Goal: Task Accomplishment & Management: Manage account settings

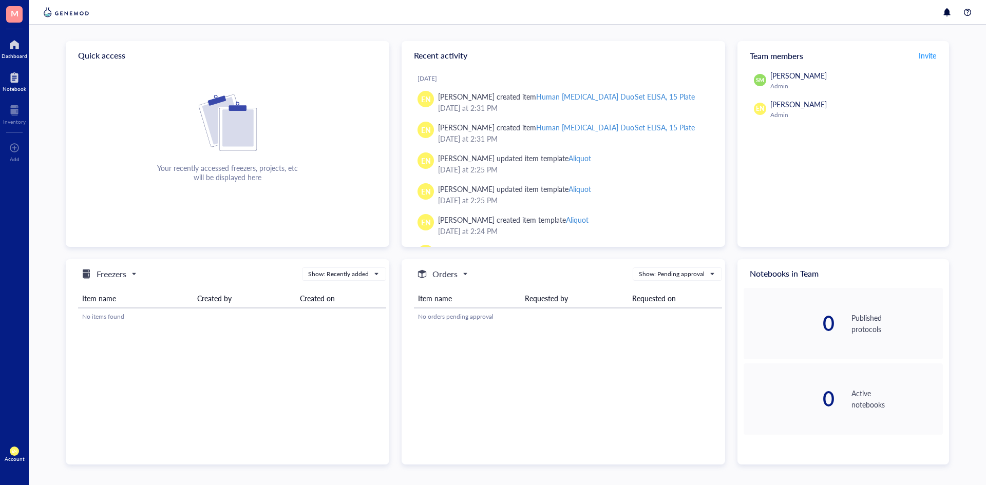
click at [6, 81] on div at bounding box center [15, 77] width 24 height 16
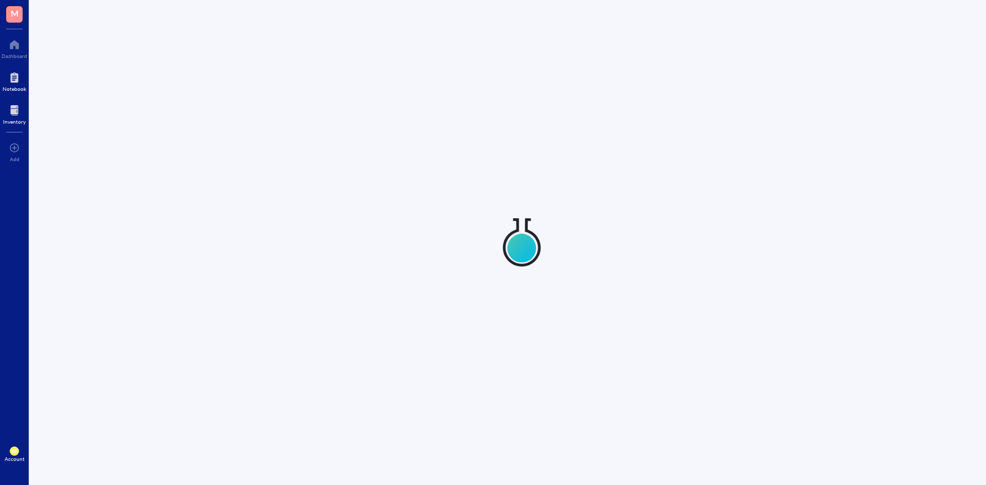
click at [6, 114] on div at bounding box center [14, 110] width 23 height 16
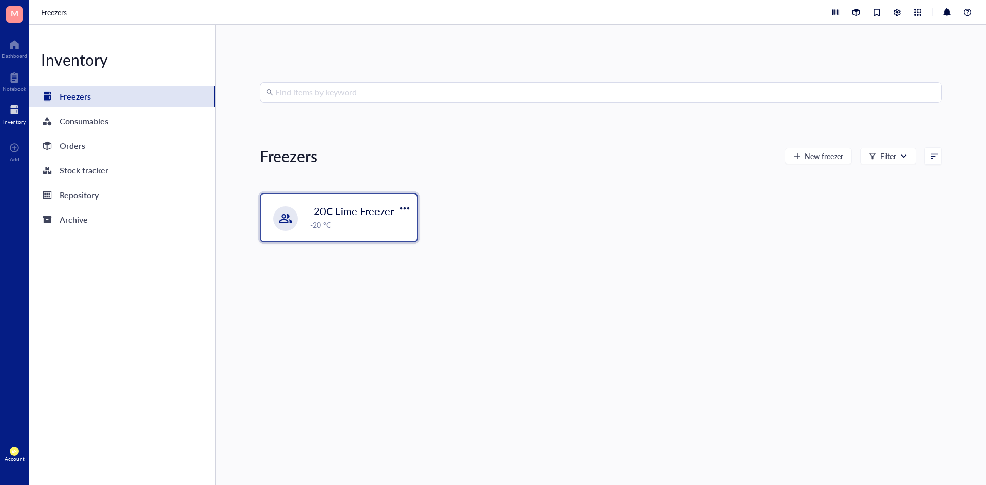
click at [327, 215] on span "-20C Lime Freezer" at bounding box center [352, 211] width 84 height 14
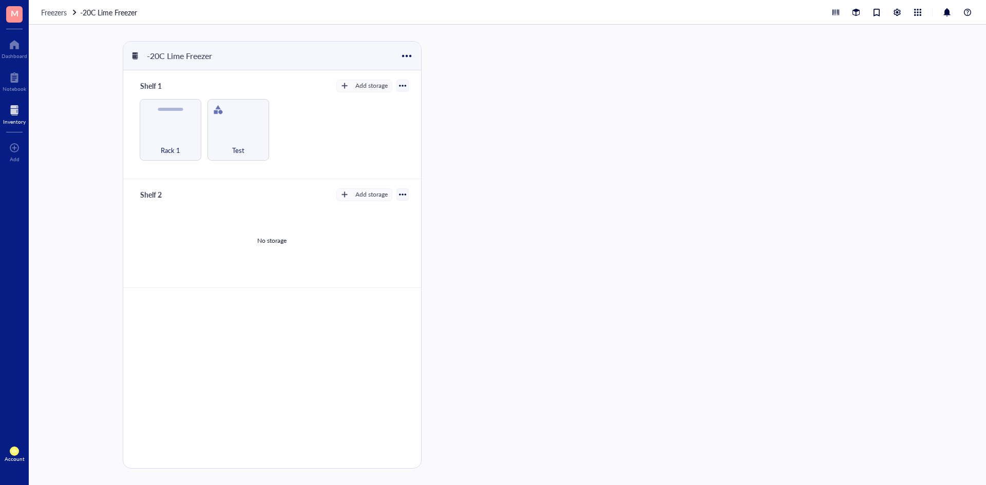
click at [14, 106] on div at bounding box center [14, 110] width 23 height 16
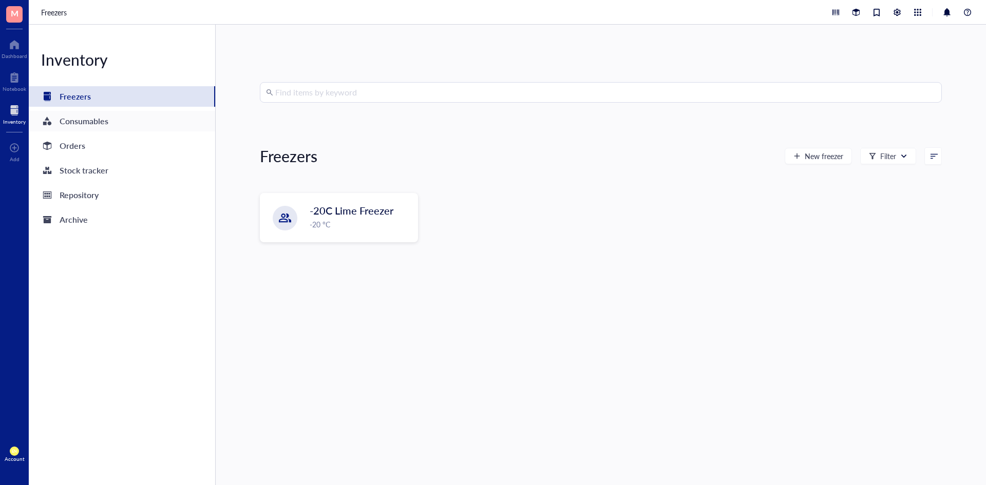
click at [80, 119] on div "Consumables" at bounding box center [84, 121] width 49 height 14
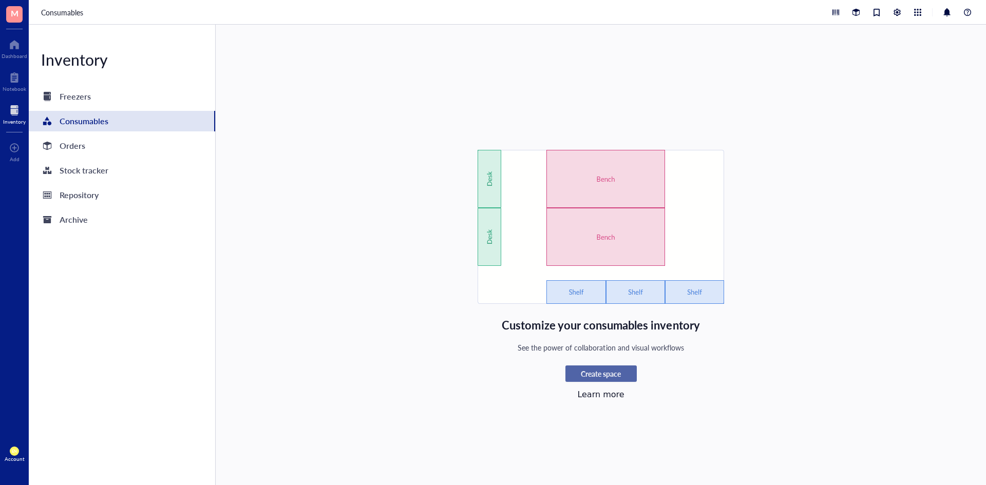
click at [610, 371] on span "Create space" at bounding box center [601, 373] width 40 height 9
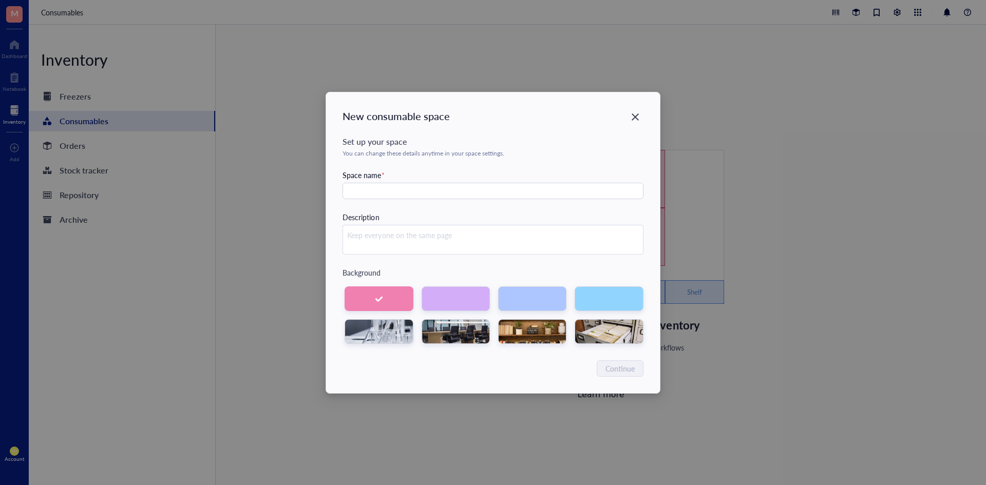
click at [381, 181] on div "Space name *" at bounding box center [493, 185] width 301 height 30
click at [381, 184] on input "text" at bounding box center [493, 191] width 301 height 16
click at [403, 189] on input "Bench 21" at bounding box center [493, 191] width 301 height 16
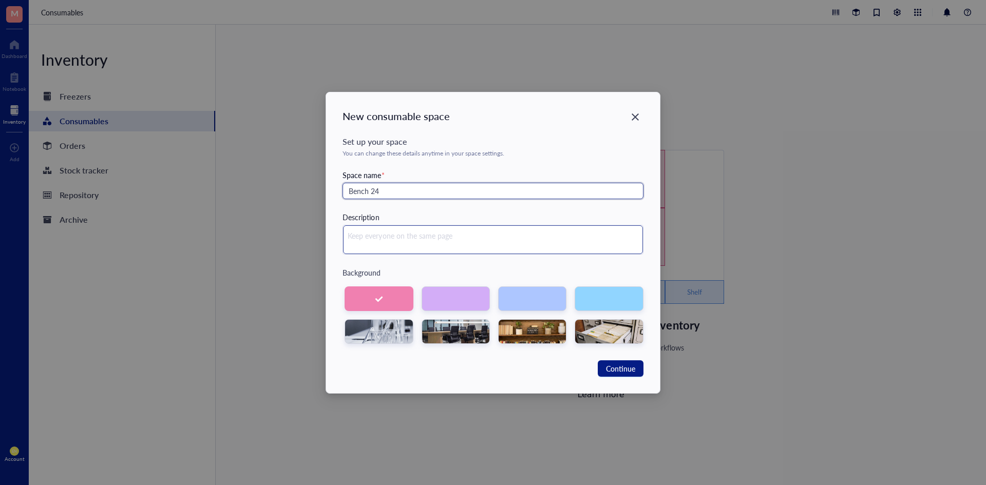
type input "Bench 24"
click at [414, 235] on textarea at bounding box center [493, 240] width 300 height 29
type textarea "E"
type textarea "Er"
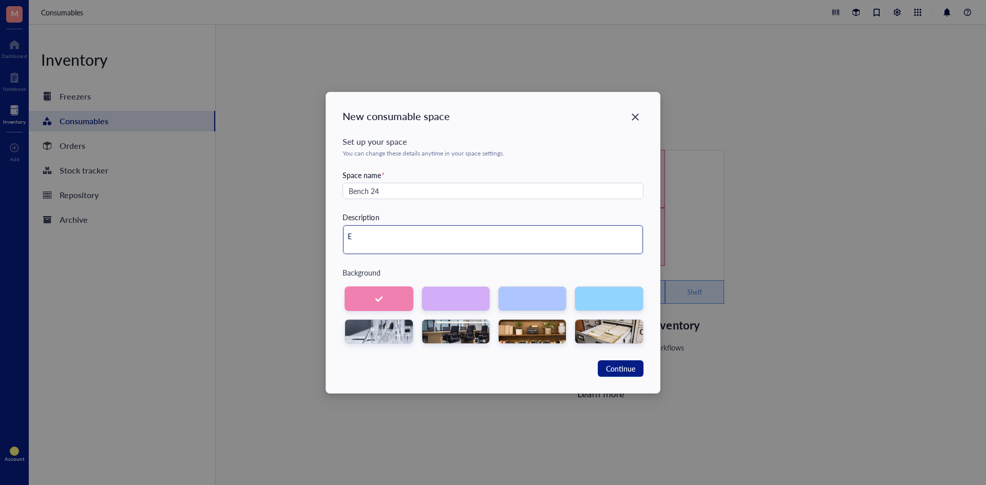
type textarea "Er"
type textarea "[PERSON_NAME]"
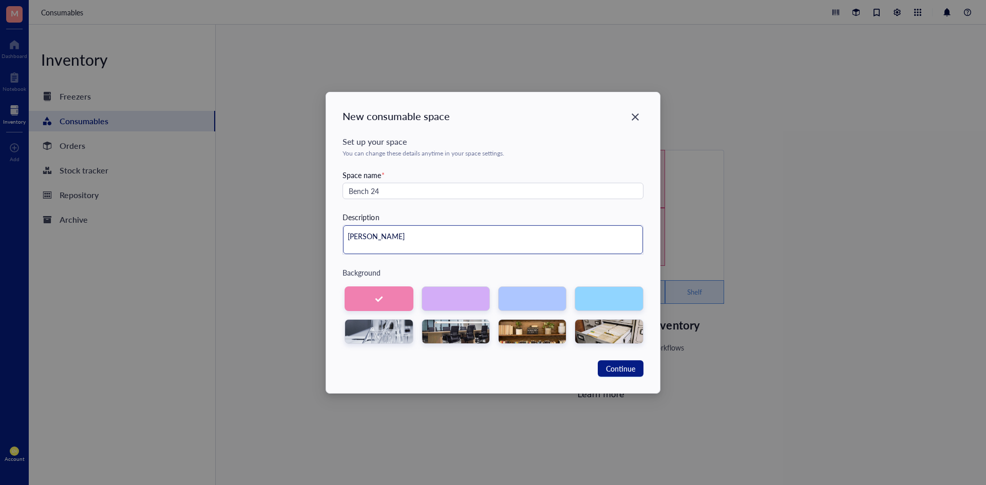
type textarea "[PERSON_NAME]"
type textarea "Erick+"
type textarea "[PERSON_NAME]"
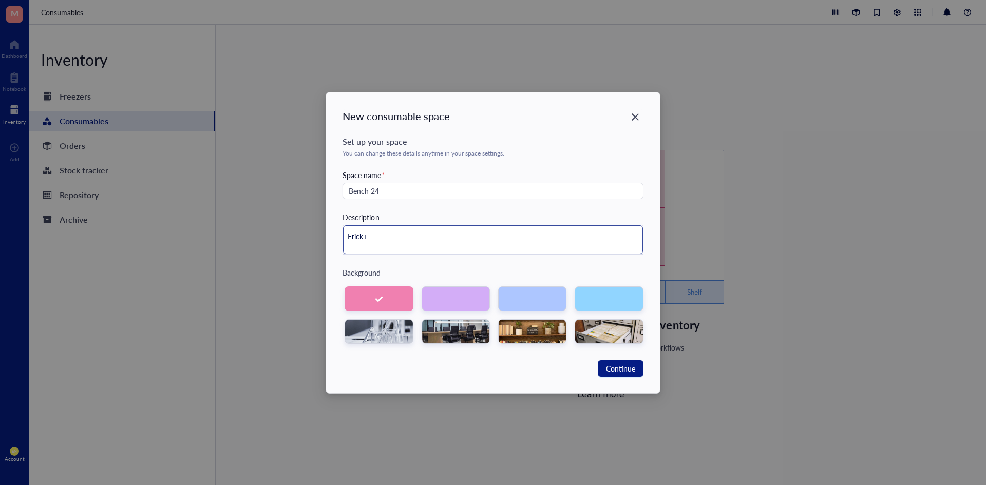
type textarea "[PERSON_NAME]"
type textarea "[PERSON_NAME] a"
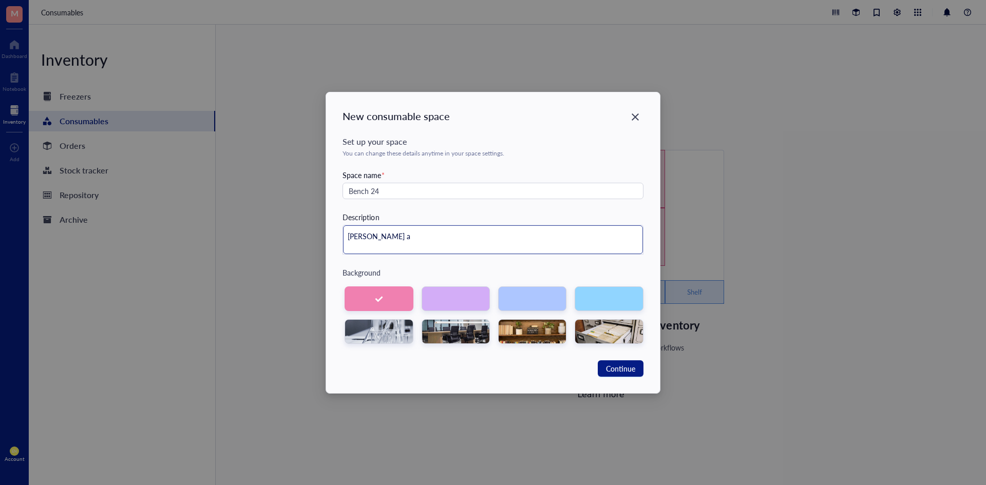
type textarea "[PERSON_NAME] an"
type textarea "[PERSON_NAME] and"
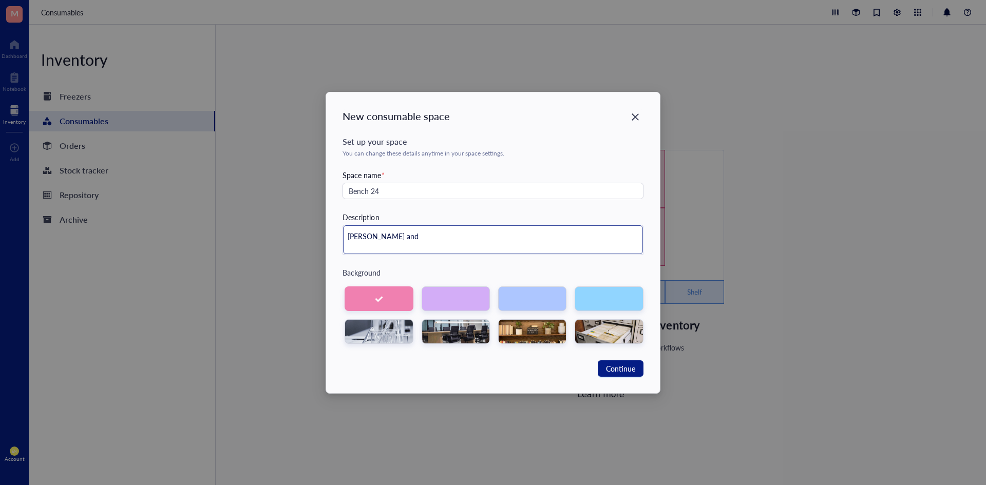
type textarea "[PERSON_NAME] and"
type textarea "[PERSON_NAME] and M"
type textarea "[PERSON_NAME] and Mi"
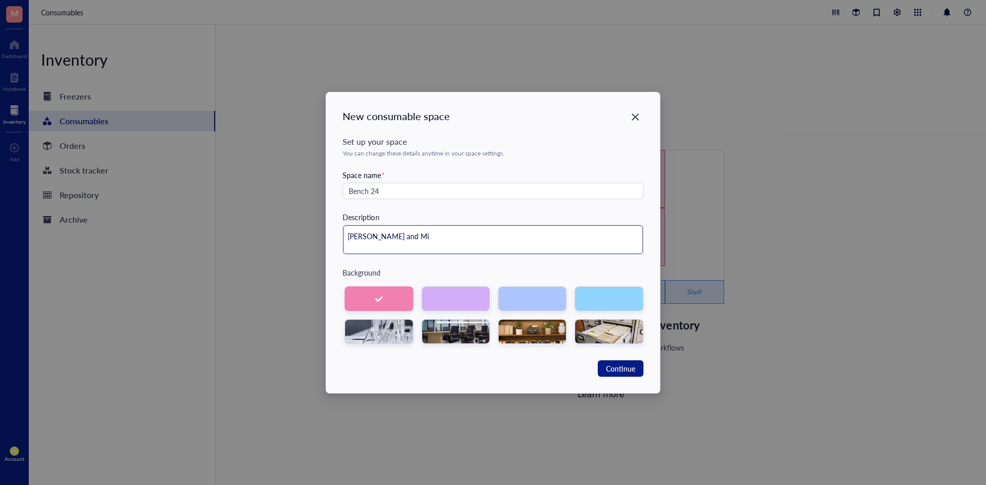
type textarea "[PERSON_NAME] and Mir"
type textarea "[PERSON_NAME] and [PERSON_NAME]"
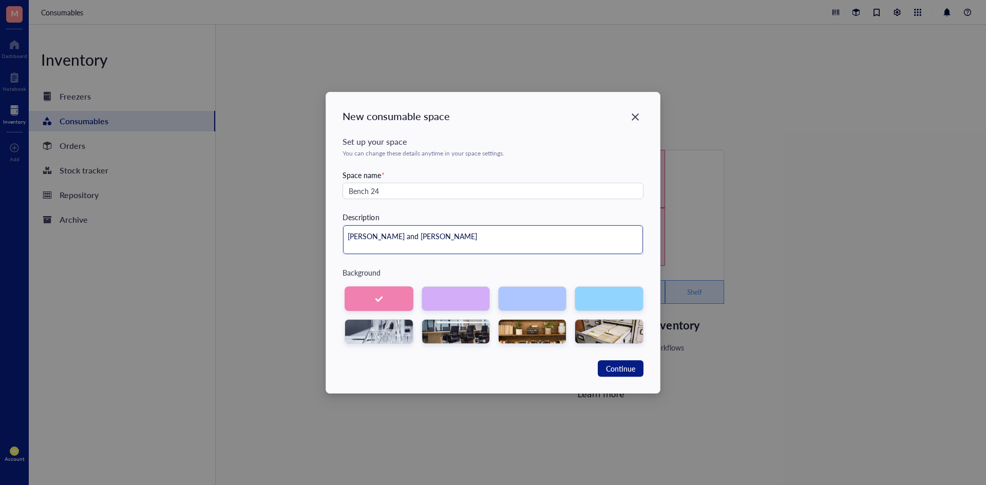
type textarea "[PERSON_NAME] and [PERSON_NAME]"
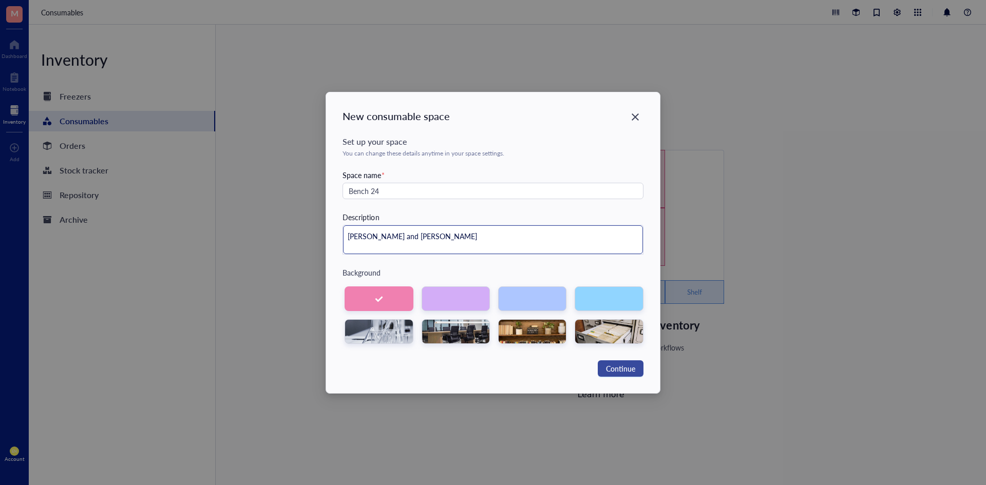
type textarea "[PERSON_NAME] and [PERSON_NAME]"
click at [638, 368] on button "Continue" at bounding box center [621, 369] width 46 height 16
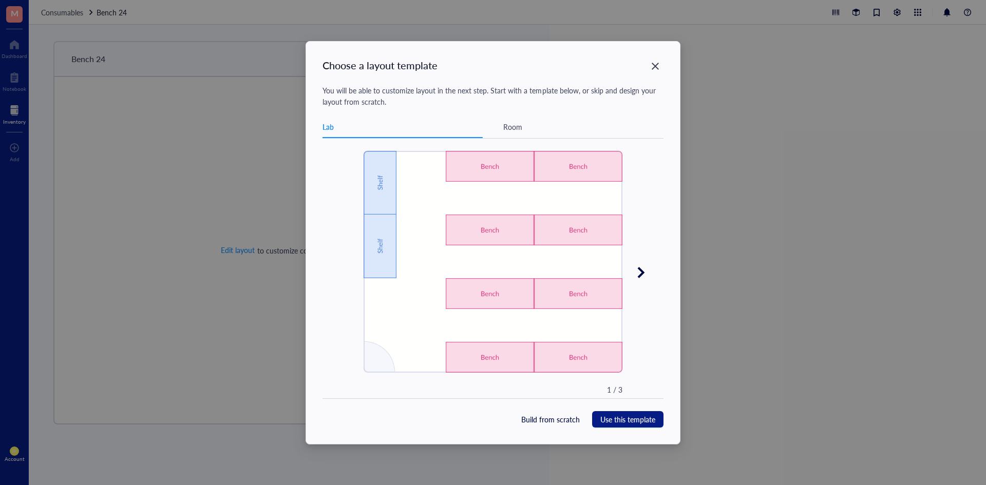
click at [507, 125] on div "Room" at bounding box center [512, 126] width 19 height 11
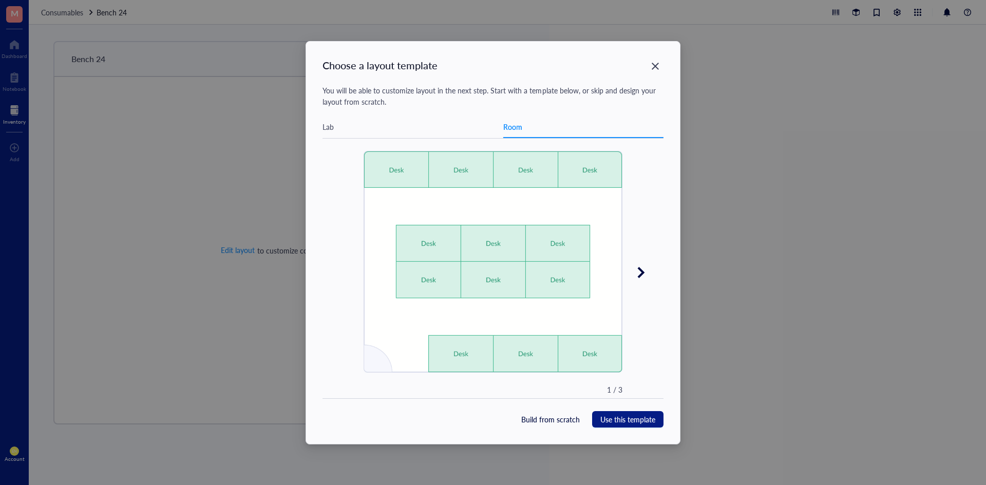
click at [335, 127] on div "Lab" at bounding box center [403, 126] width 160 height 9
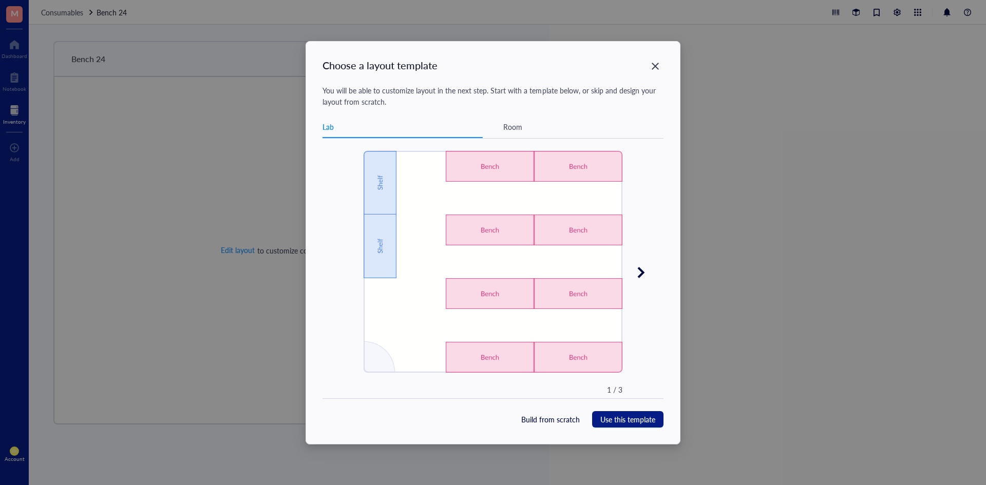
click at [646, 275] on icon at bounding box center [641, 273] width 14 height 14
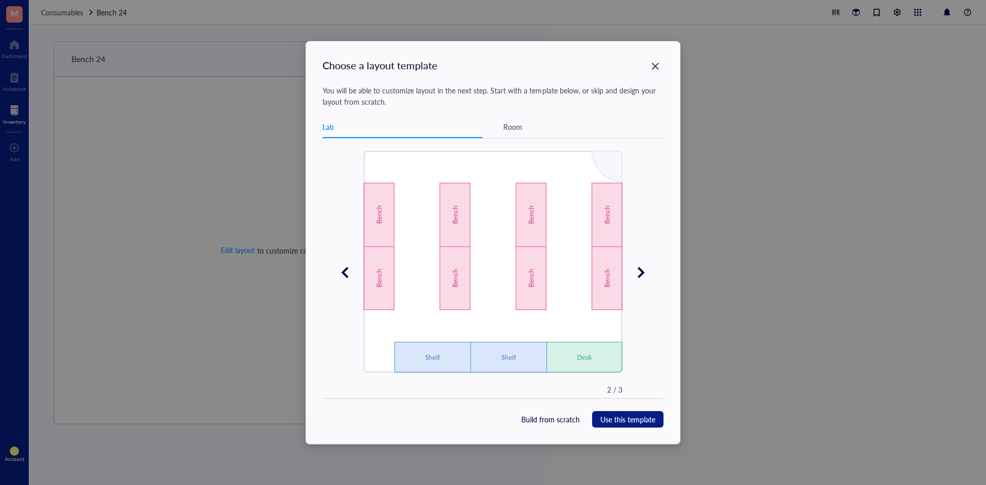
click at [646, 275] on icon at bounding box center [641, 273] width 14 height 14
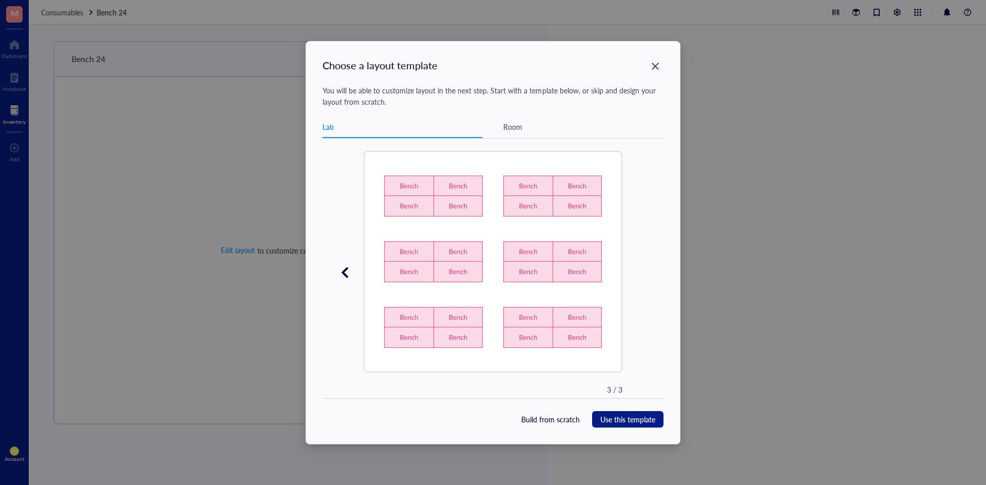
click at [339, 274] on icon at bounding box center [345, 273] width 14 height 14
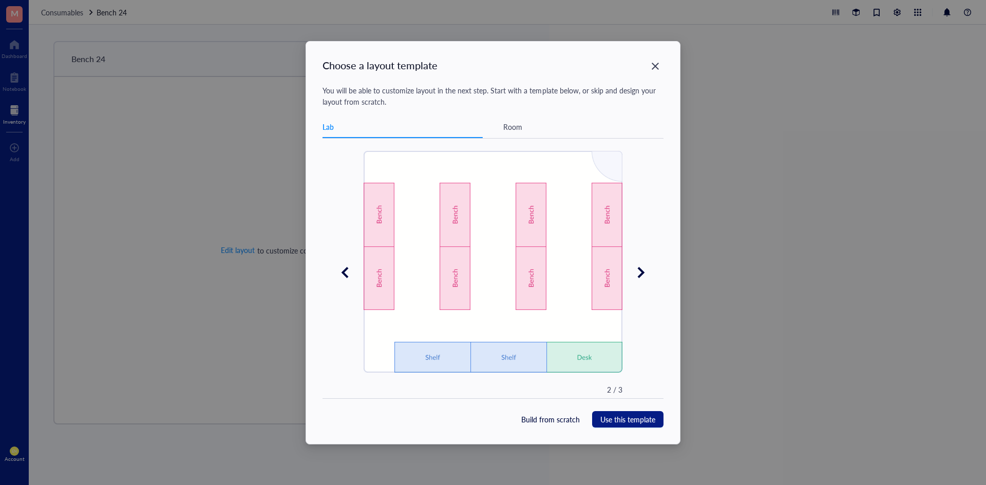
click at [339, 274] on icon at bounding box center [345, 273] width 14 height 14
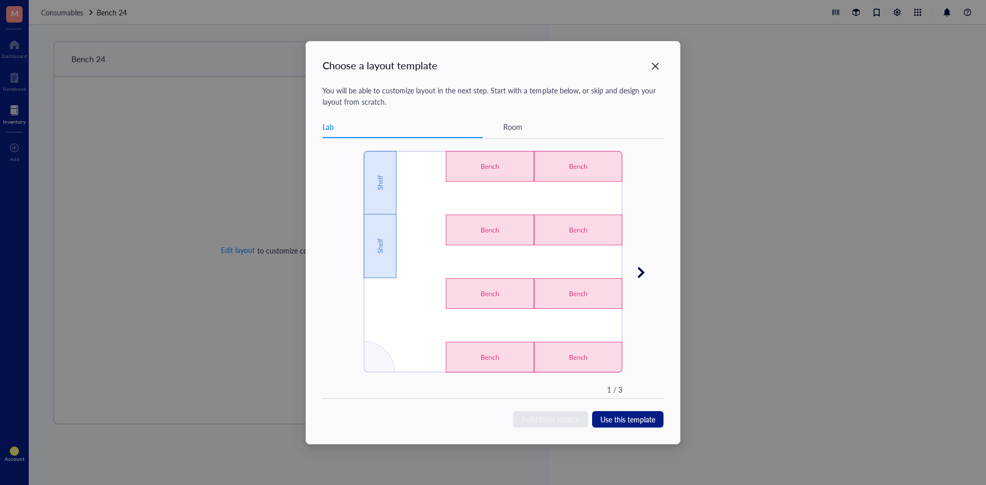
click at [565, 418] on span "Build from scratch" at bounding box center [550, 419] width 59 height 11
type textarea "Keep everyone on the same page"
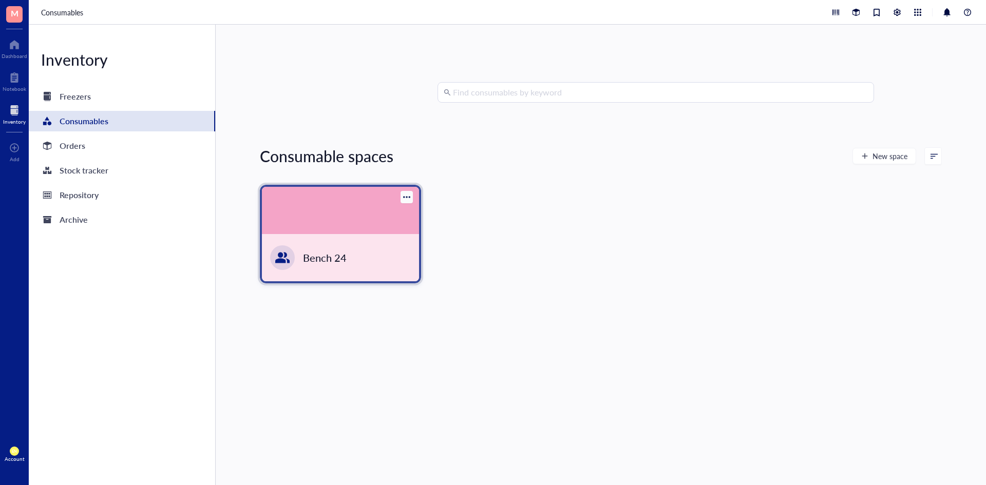
click at [409, 197] on div at bounding box center [406, 197] width 7 height 7
click at [429, 246] on div "Delete" at bounding box center [436, 247] width 59 height 9
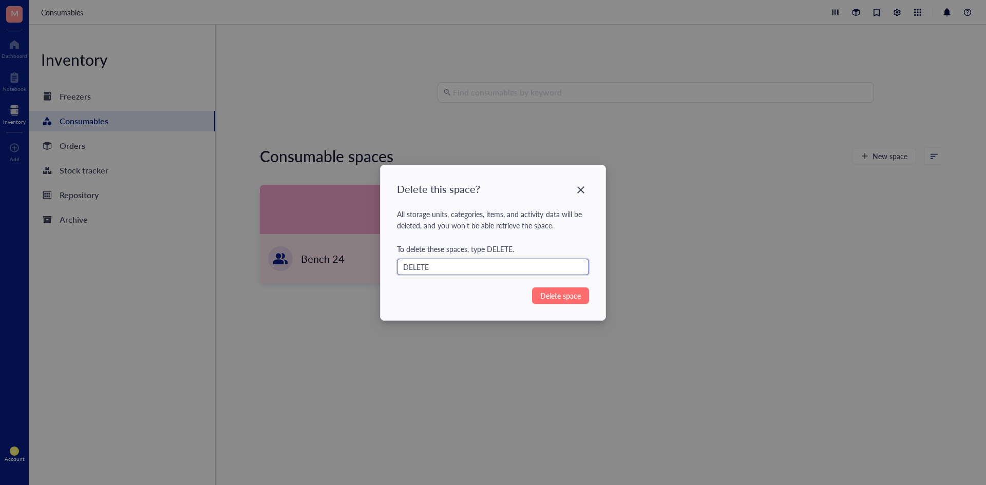
type input "DELETE"
click at [562, 298] on span "Delete space" at bounding box center [560, 295] width 41 height 11
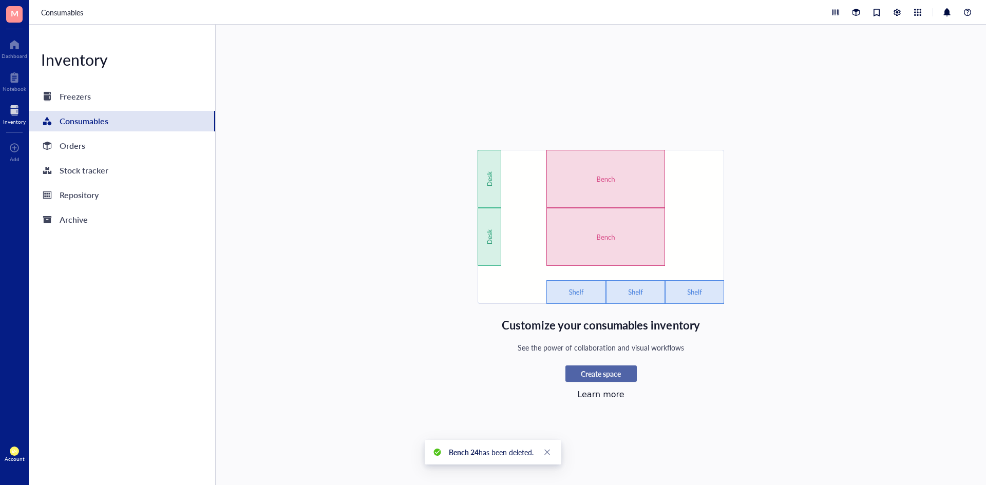
click at [591, 380] on button "Create space" at bounding box center [601, 374] width 71 height 16
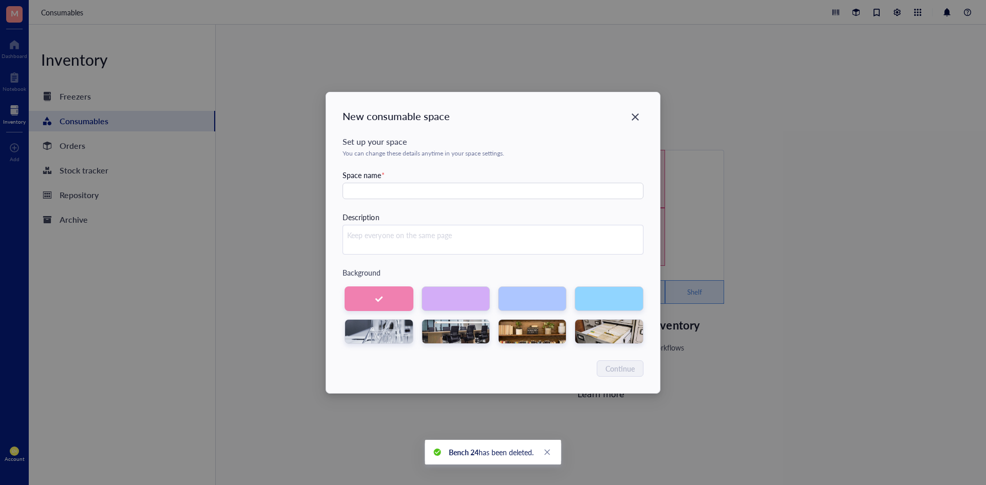
type input "B"
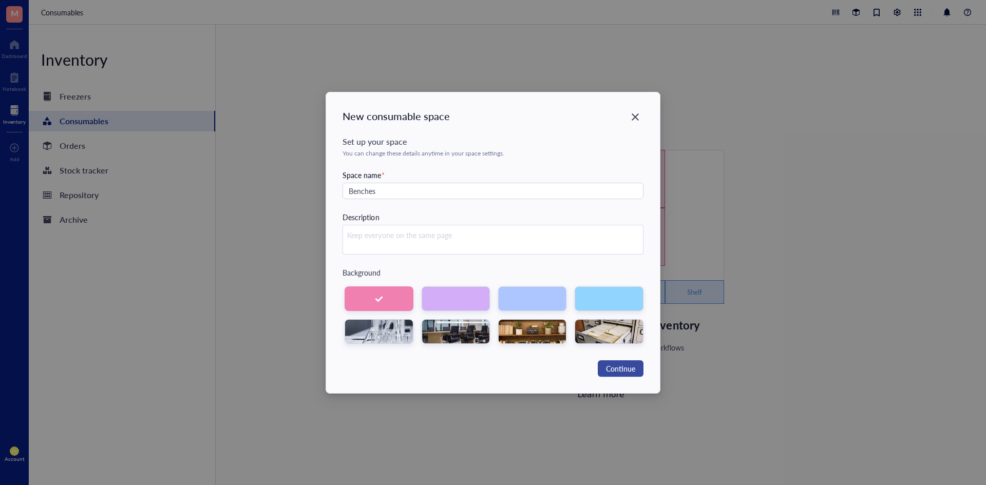
type input "Benches"
click at [620, 366] on span "Continue" at bounding box center [620, 368] width 29 height 11
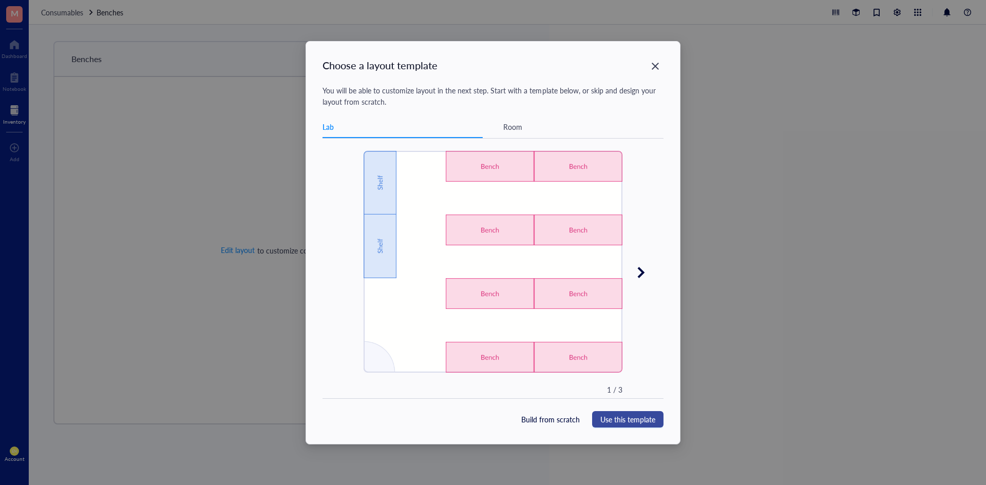
click at [643, 422] on span "Use this template" at bounding box center [628, 419] width 55 height 11
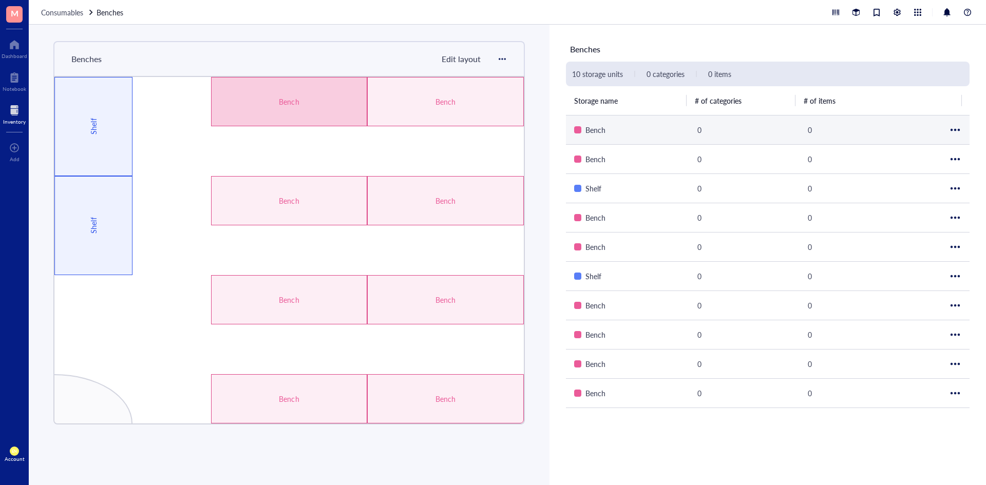
click at [286, 103] on div "Bench" at bounding box center [289, 101] width 94 height 11
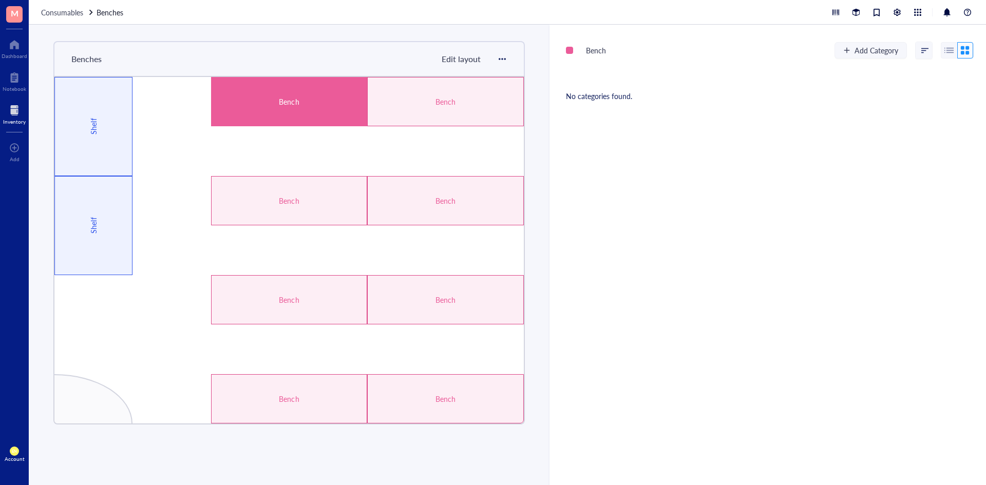
click at [461, 54] on span "Edit layout" at bounding box center [461, 59] width 39 height 12
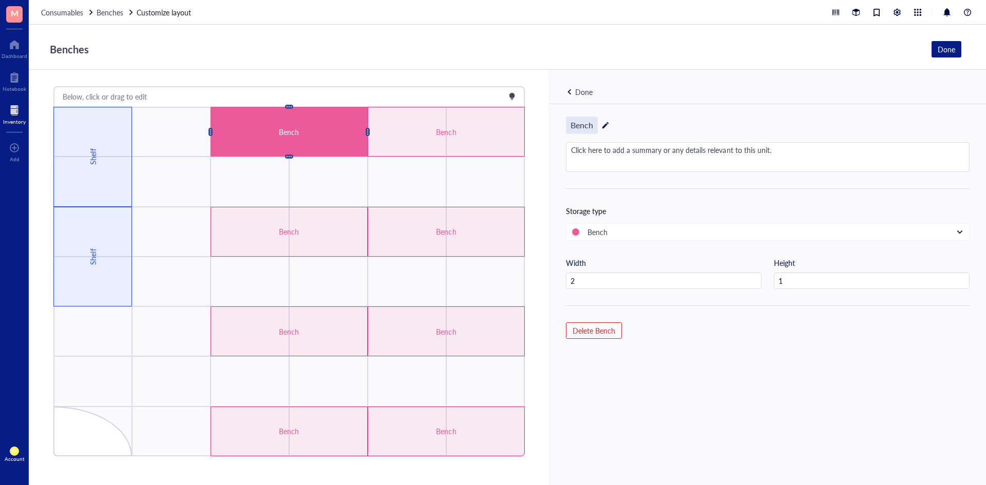
click at [596, 126] on div "Bench" at bounding box center [582, 125] width 32 height 17
click at [468, 64] on div "Benches Done" at bounding box center [508, 47] width 958 height 45
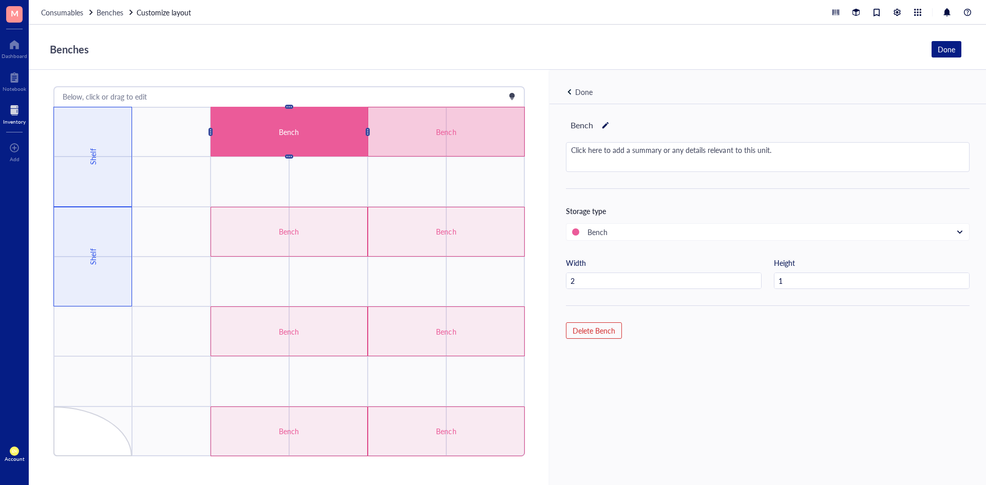
click at [385, 130] on div "Bench" at bounding box center [446, 132] width 157 height 50
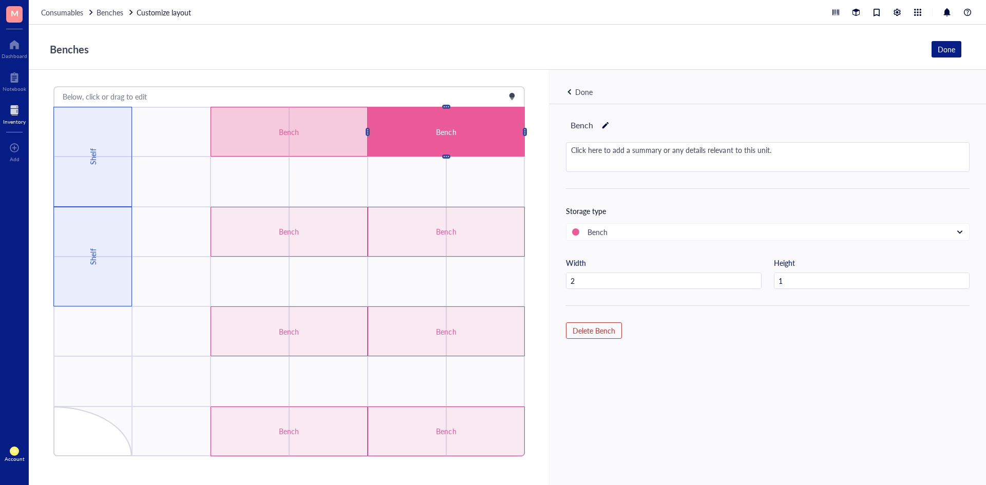
click at [324, 130] on div "Bench" at bounding box center [289, 131] width 94 height 11
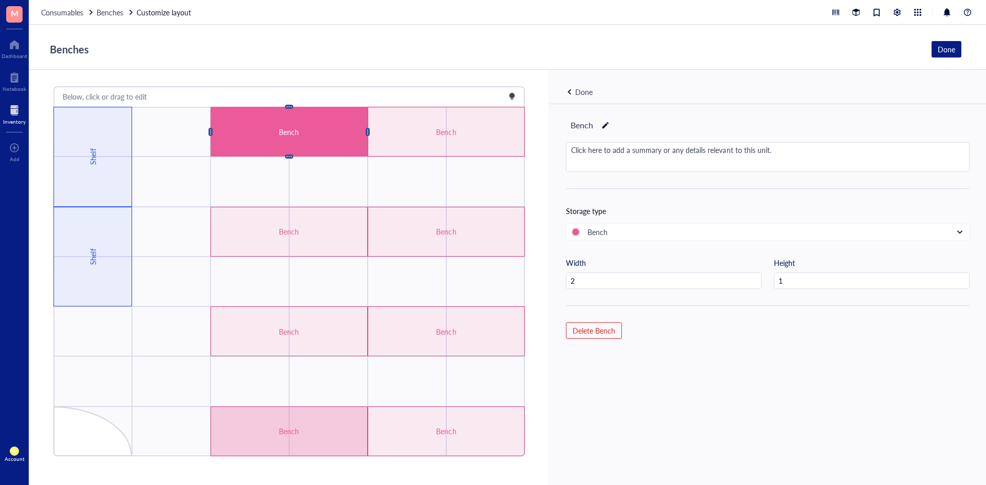
click at [310, 426] on div "Bench" at bounding box center [289, 431] width 94 height 11
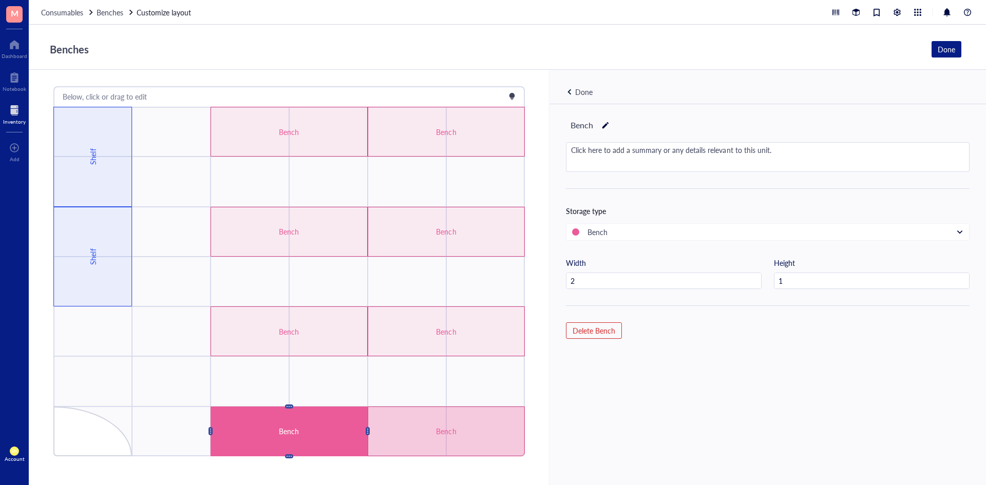
click at [414, 435] on div "Bench" at bounding box center [447, 431] width 94 height 11
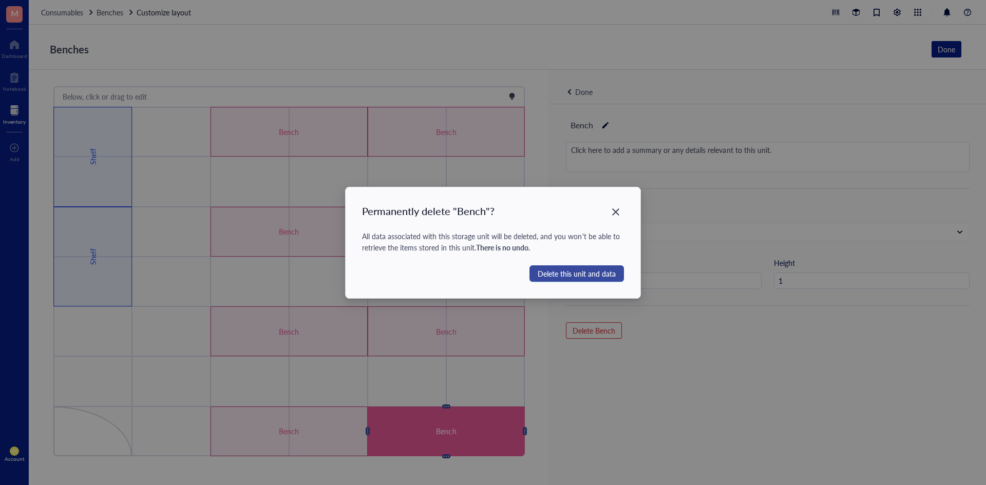
click at [574, 275] on span "Delete this unit and data" at bounding box center [577, 273] width 78 height 11
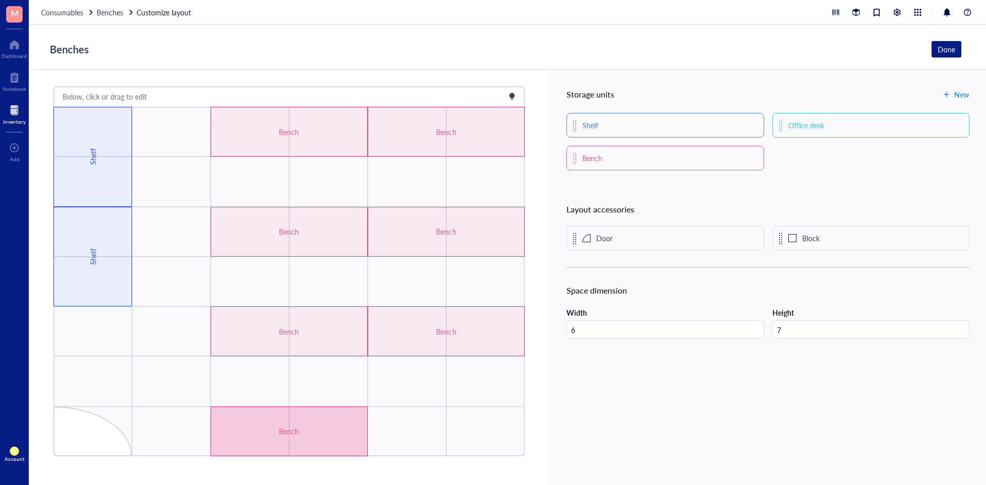
click at [351, 424] on div "Bench" at bounding box center [289, 432] width 157 height 50
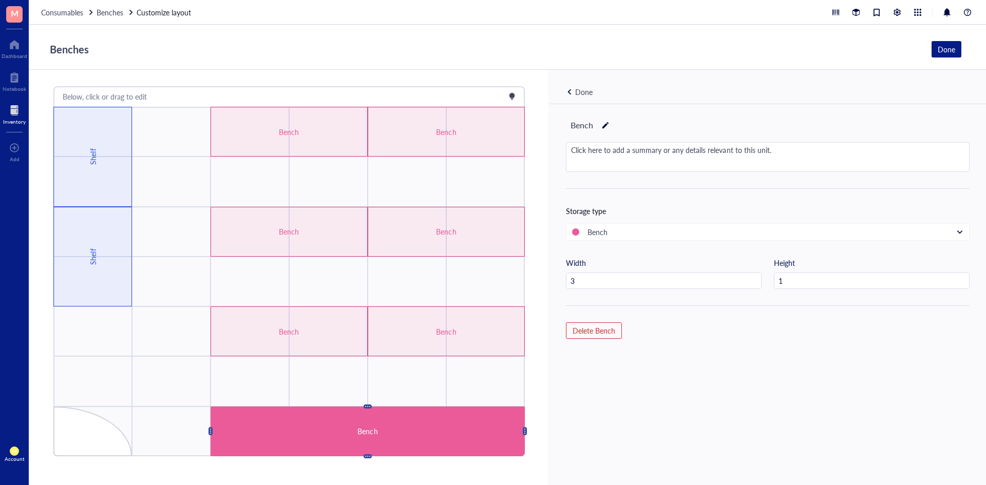
type input "4"
click at [604, 124] on div at bounding box center [605, 125] width 7 height 14
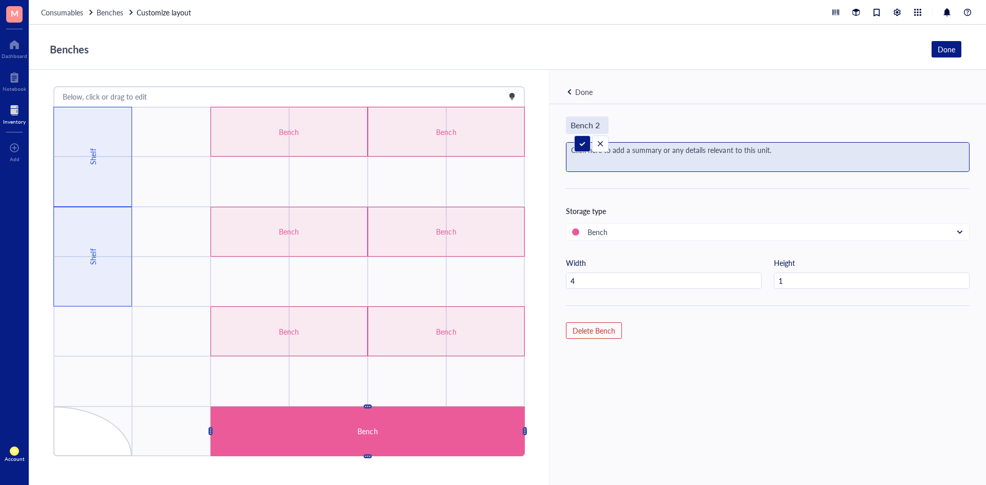
type input "Bench 24"
click at [661, 145] on div "Click here to add a summary or any details relevant to this unit." at bounding box center [768, 157] width 403 height 29
type textarea "[PERSON_NAME] and [PERSON_NAME]"
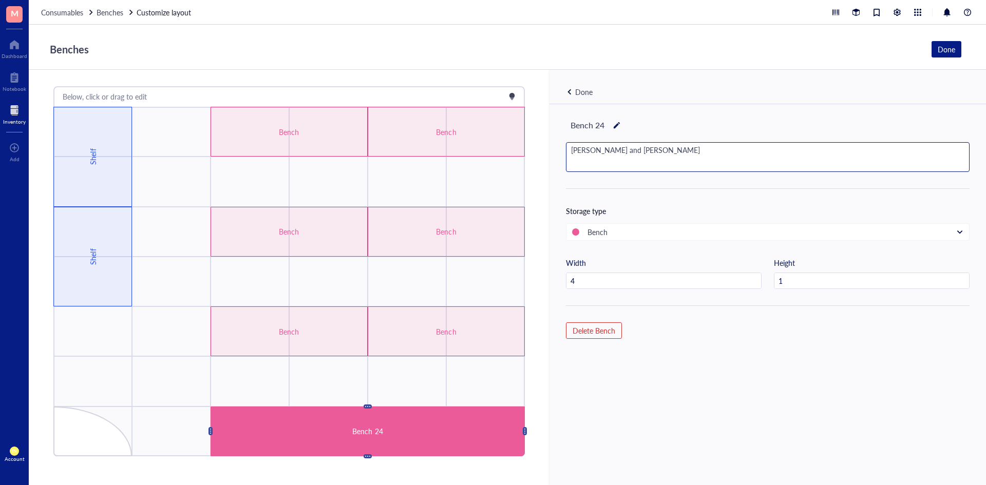
click at [693, 367] on div "Bench 24 [PERSON_NAME] and [PERSON_NAME] Storage type Bench Width 4 Height 1 De…" at bounding box center [768, 312] width 437 height 416
click at [951, 50] on div "Done" at bounding box center [946, 49] width 17 height 11
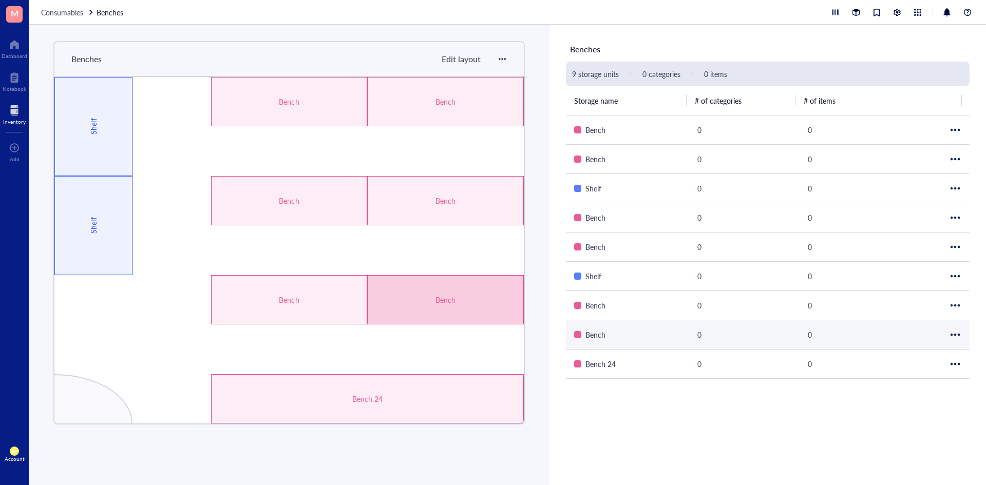
click at [376, 296] on div "Bench" at bounding box center [445, 299] width 157 height 49
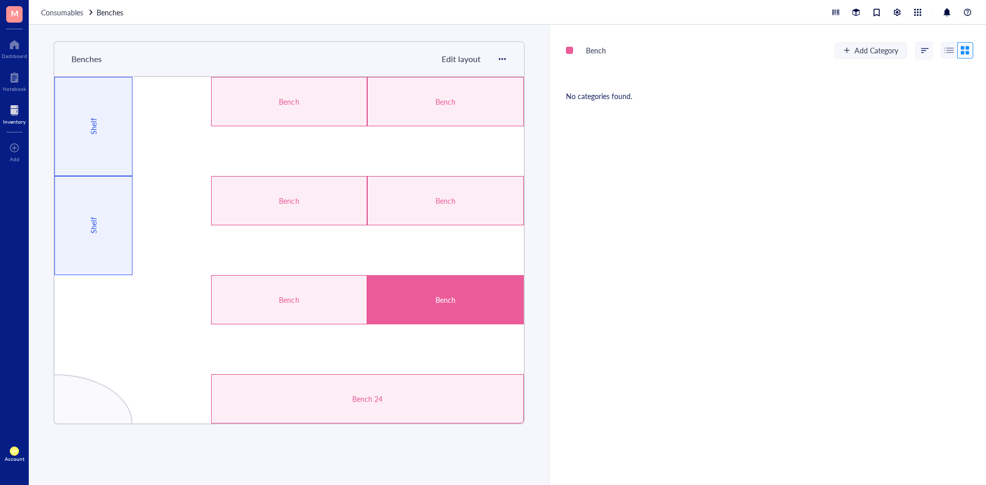
click at [450, 59] on span "Edit layout" at bounding box center [461, 59] width 39 height 12
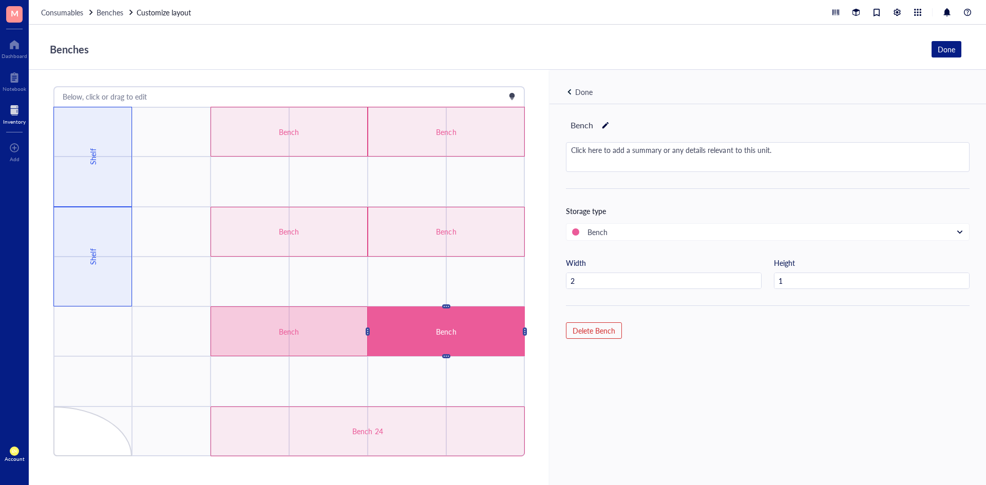
click at [330, 331] on div "Bench" at bounding box center [289, 331] width 94 height 11
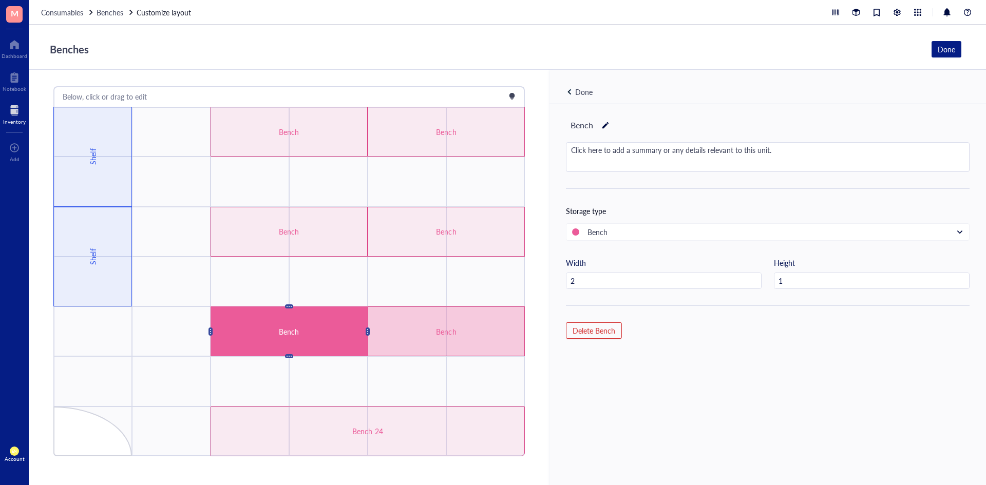
click at [491, 351] on div "Bench" at bounding box center [446, 332] width 157 height 50
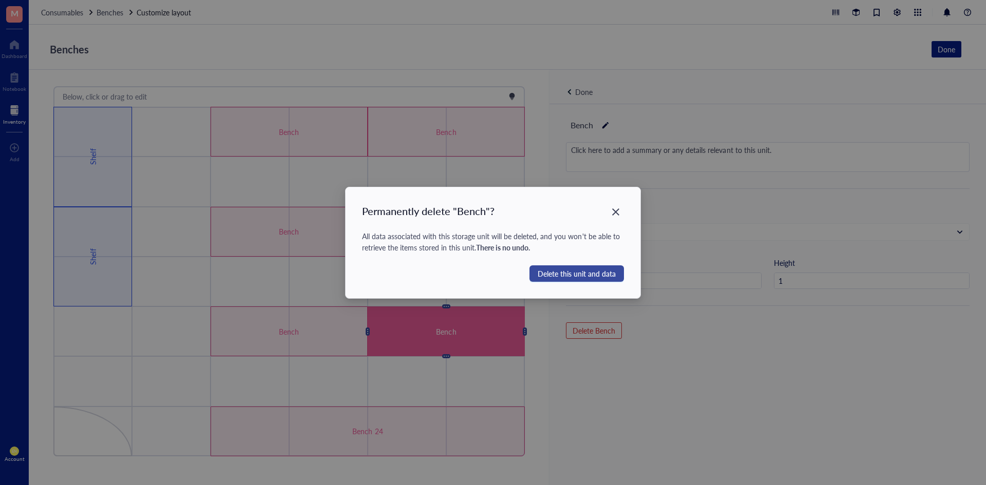
click at [555, 274] on span "Delete this unit and data" at bounding box center [577, 273] width 78 height 11
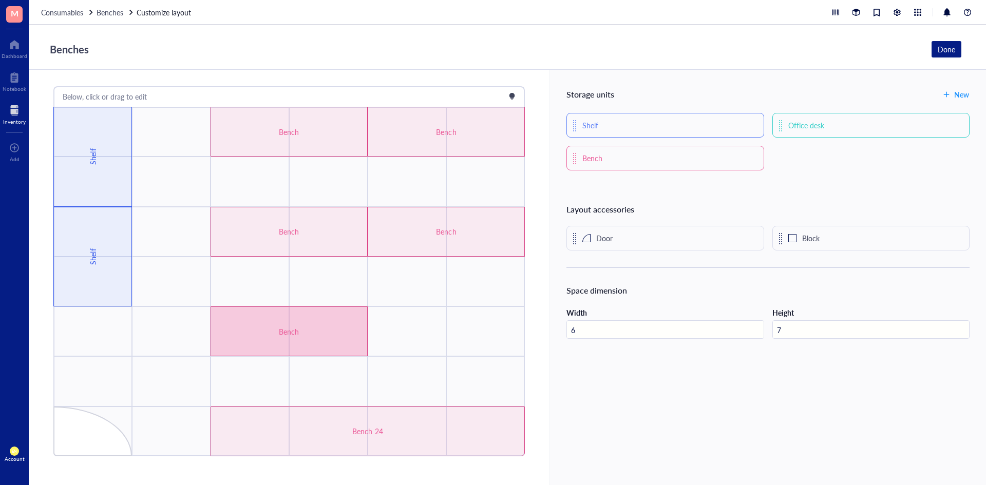
click at [360, 342] on div "Bench" at bounding box center [289, 332] width 157 height 50
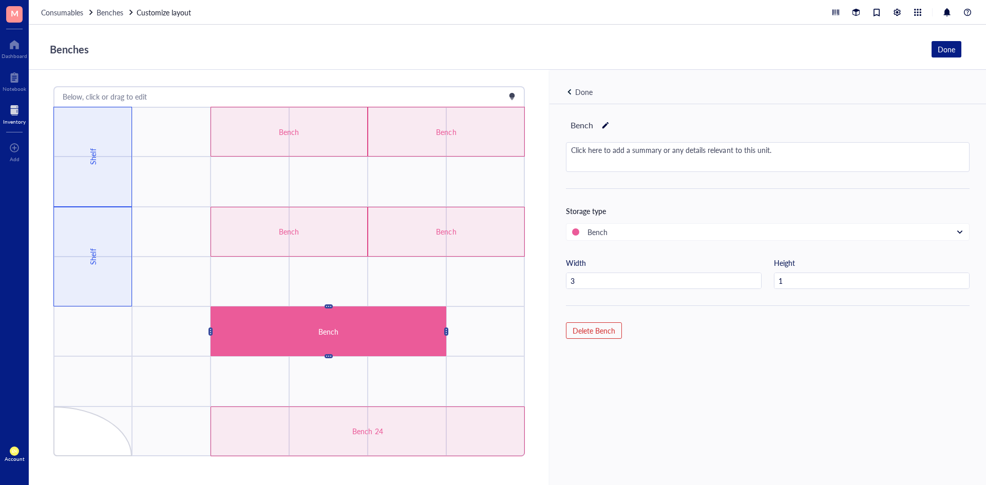
type input "4"
click at [607, 126] on div at bounding box center [605, 125] width 7 height 14
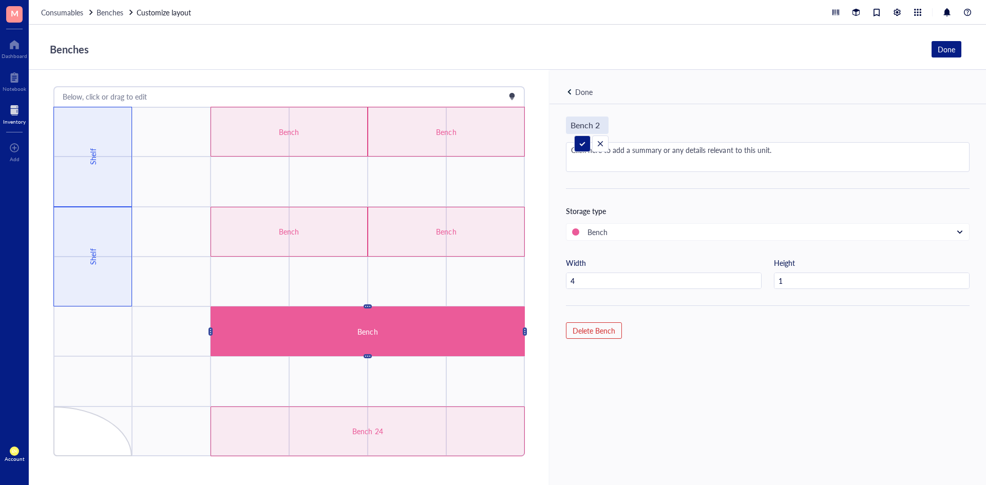
type input "Bench 23"
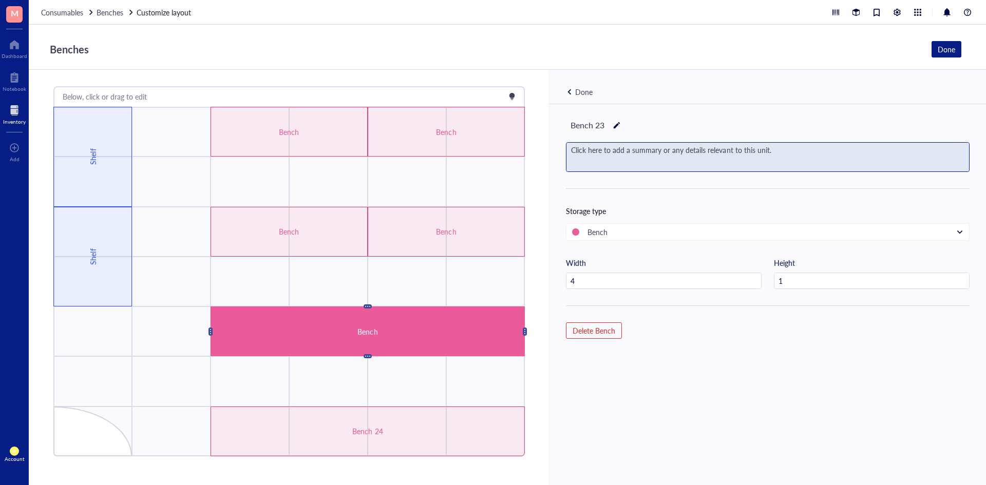
click at [628, 149] on div "Click here to add a summary or any details relevant to this unit." at bounding box center [768, 157] width 403 height 29
type textarea "[PERSON_NAME] C and [PERSON_NAME]"
click at [661, 151] on div "[PERSON_NAME] C and [PERSON_NAME]" at bounding box center [768, 157] width 403 height 29
type textarea "[PERSON_NAME] C and [PERSON_NAME]"
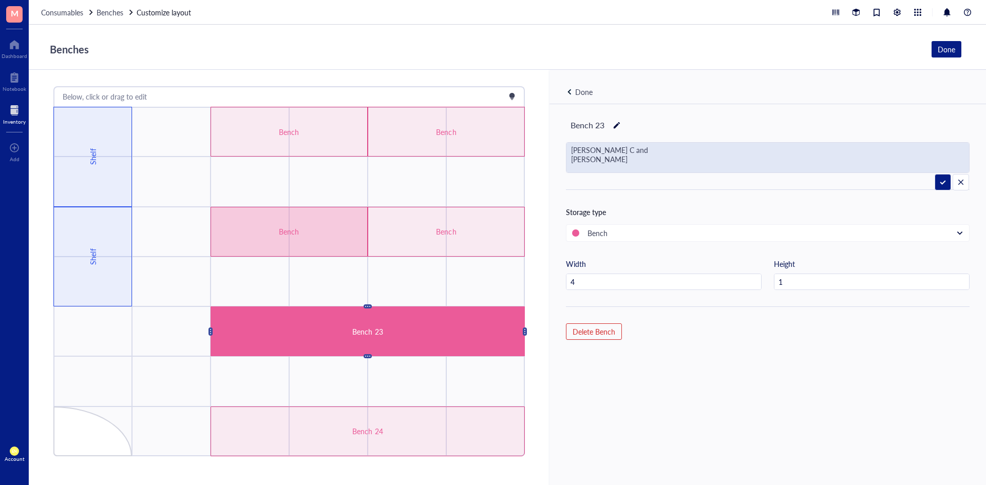
click at [326, 234] on div "Bench" at bounding box center [289, 231] width 94 height 11
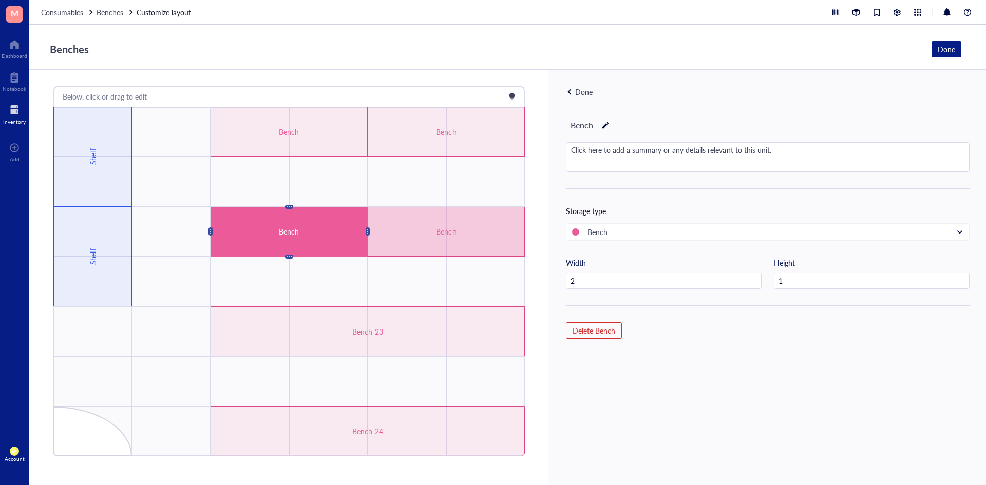
click at [409, 221] on div "Bench" at bounding box center [446, 232] width 157 height 50
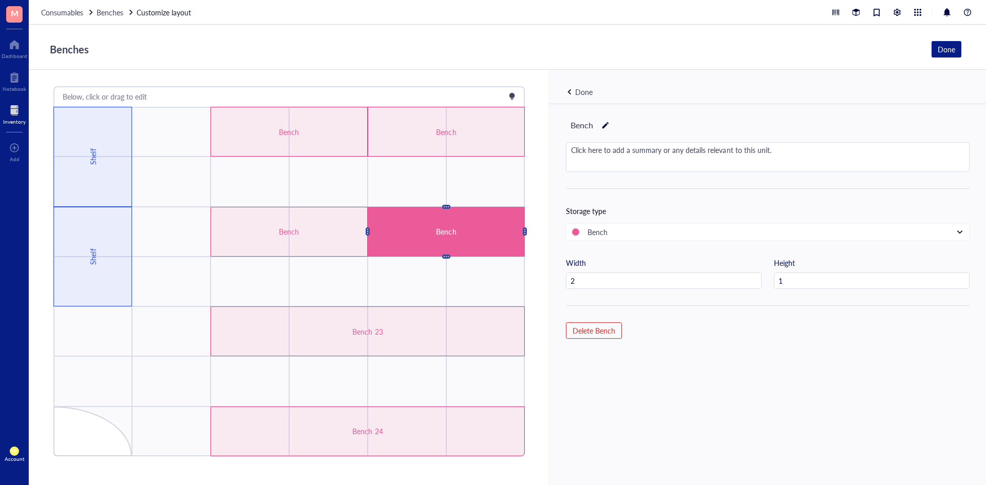
click at [444, 215] on div "Bench" at bounding box center [446, 232] width 157 height 50
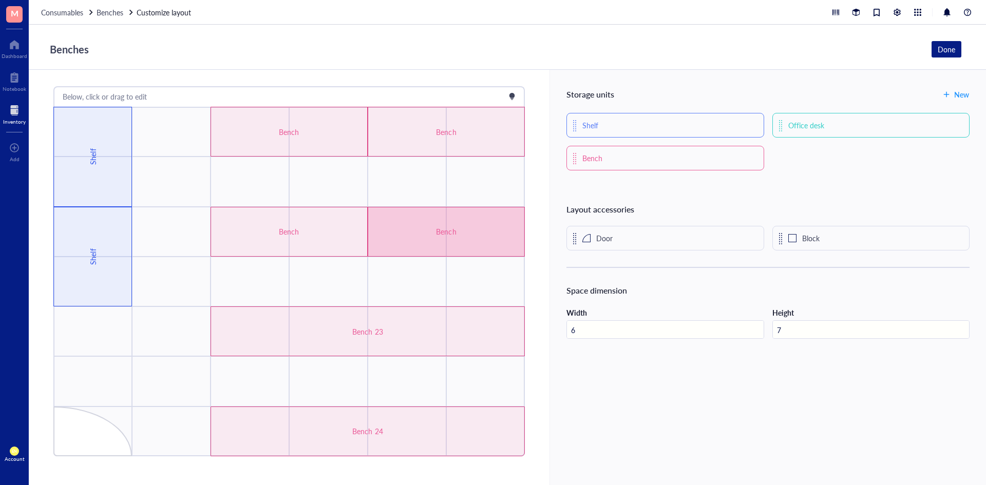
click at [437, 226] on div "Bench" at bounding box center [447, 231] width 94 height 11
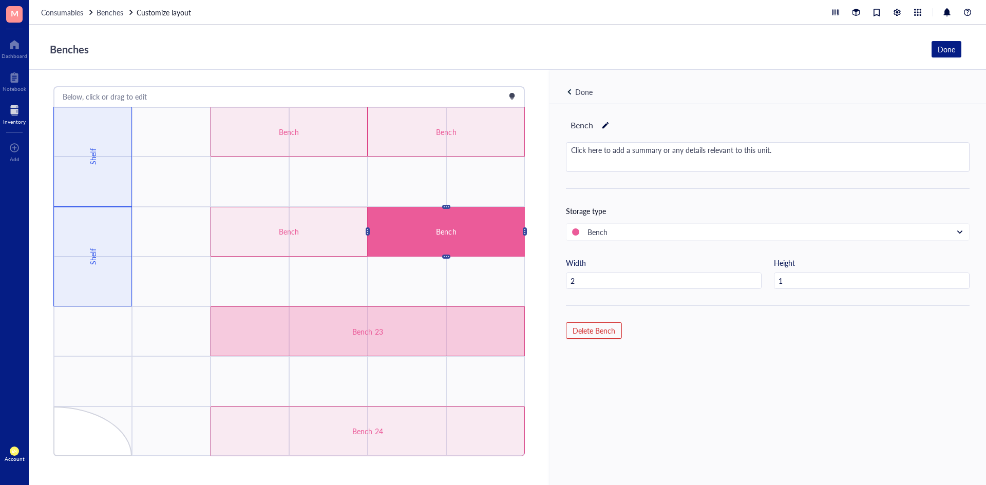
click at [411, 317] on div "Bench 23" at bounding box center [368, 332] width 314 height 50
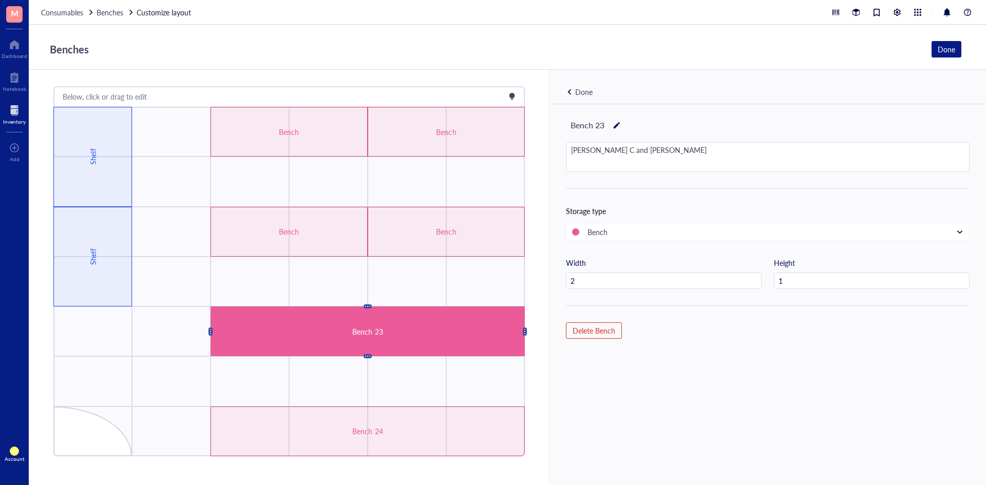
type input "4"
click at [960, 49] on button "Done" at bounding box center [947, 49] width 30 height 16
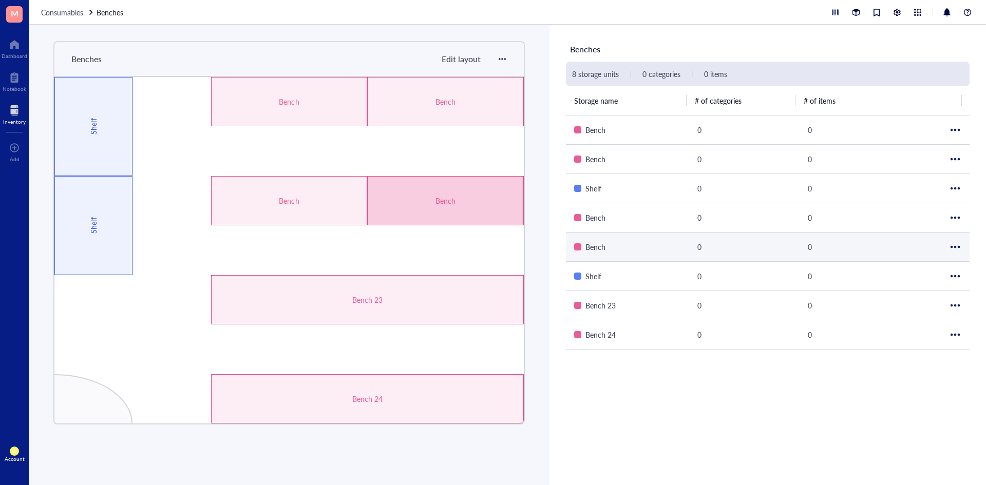
click at [439, 199] on div "Bench" at bounding box center [446, 200] width 94 height 11
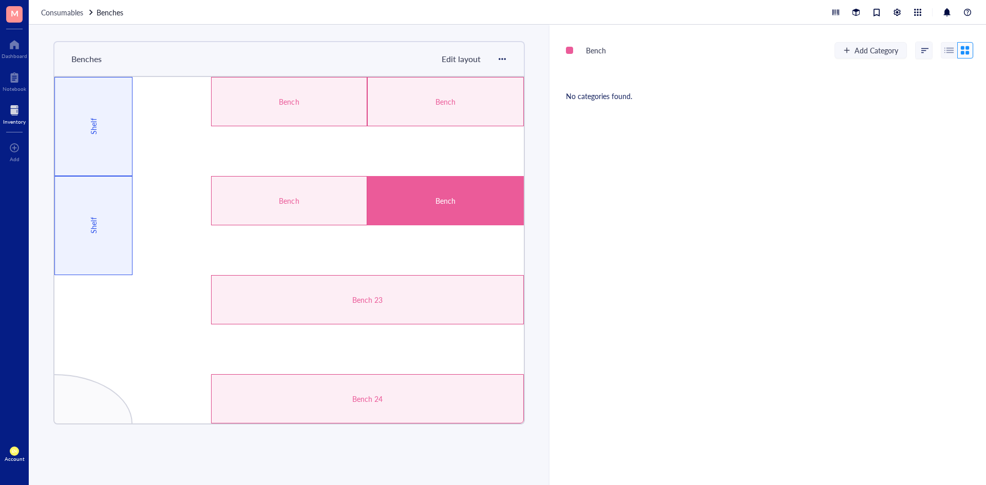
click at [470, 62] on span "Edit layout" at bounding box center [461, 59] width 39 height 12
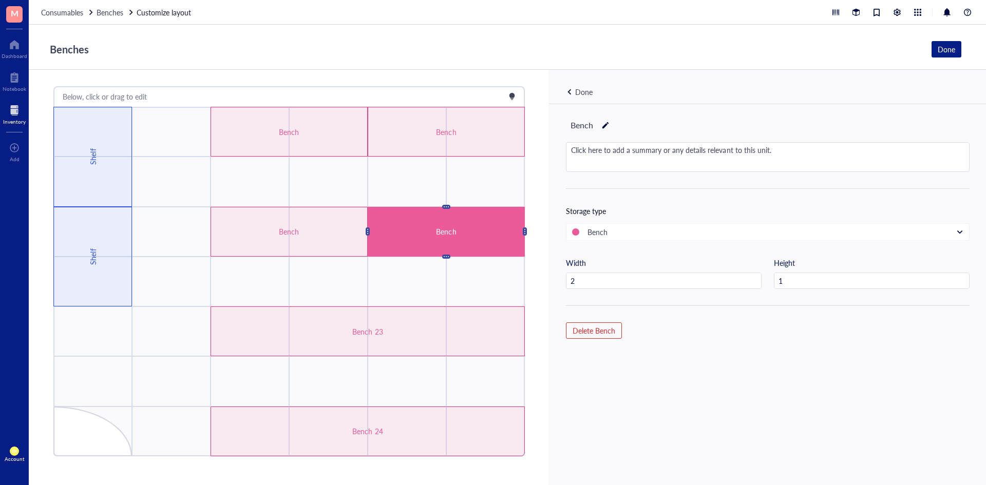
click at [371, 235] on div "Bench" at bounding box center [446, 232] width 157 height 50
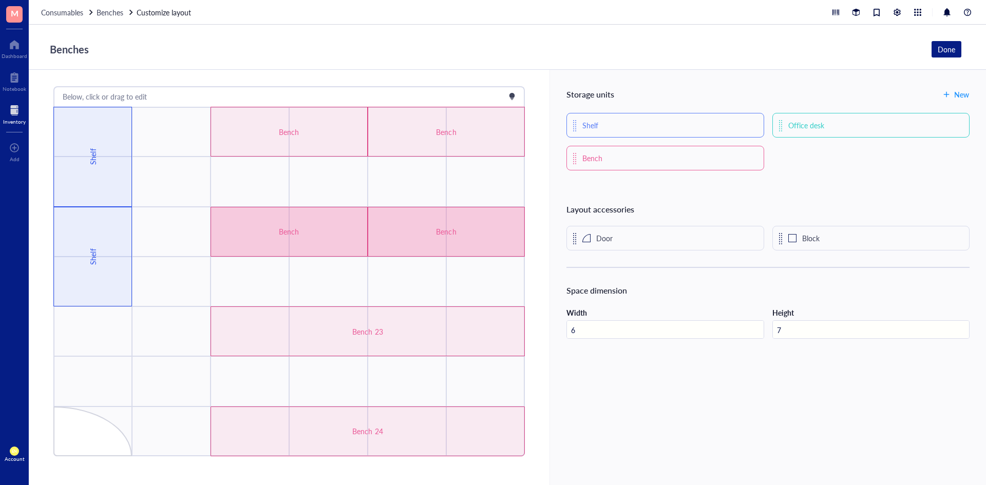
click at [326, 240] on div "Bench" at bounding box center [289, 232] width 157 height 50
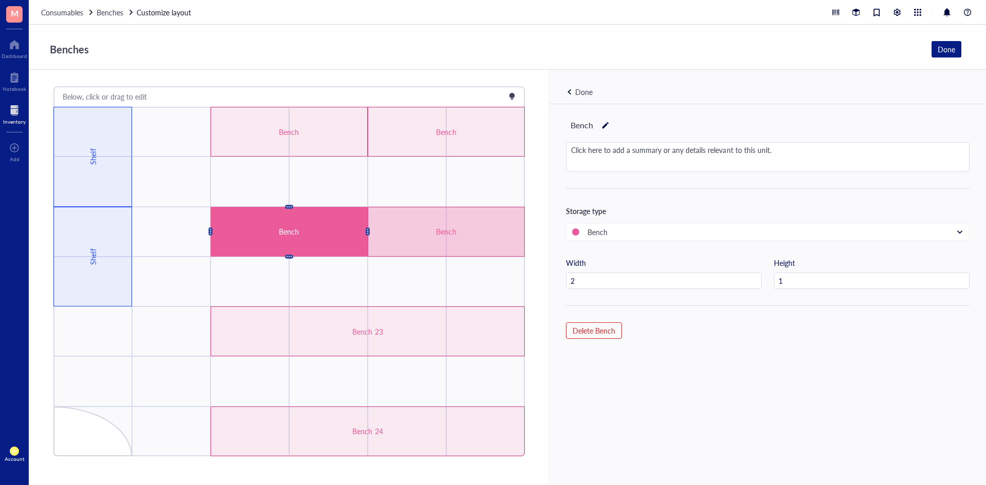
click at [407, 237] on div "Bench" at bounding box center [447, 231] width 94 height 11
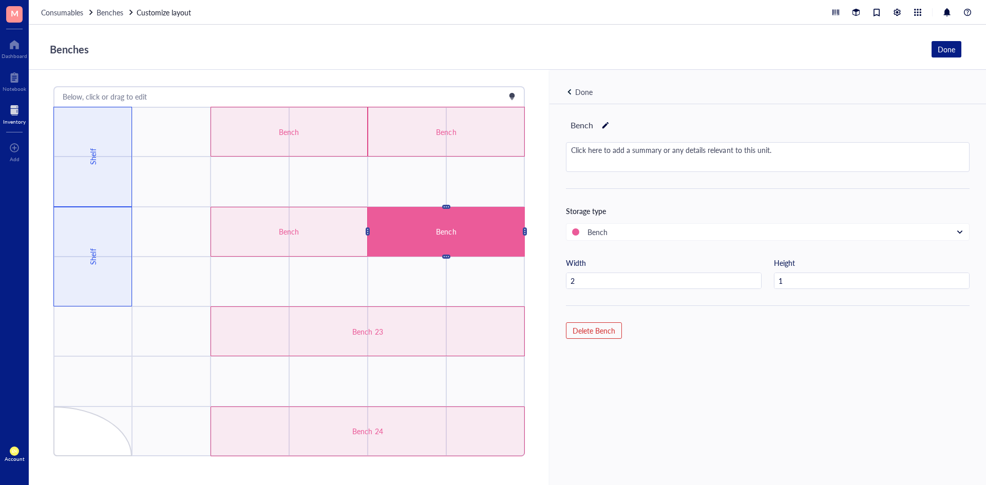
drag, startPoint x: 415, startPoint y: 223, endPoint x: 405, endPoint y: 225, distance: 10.0
click at [405, 225] on div "Bench" at bounding box center [446, 232] width 157 height 50
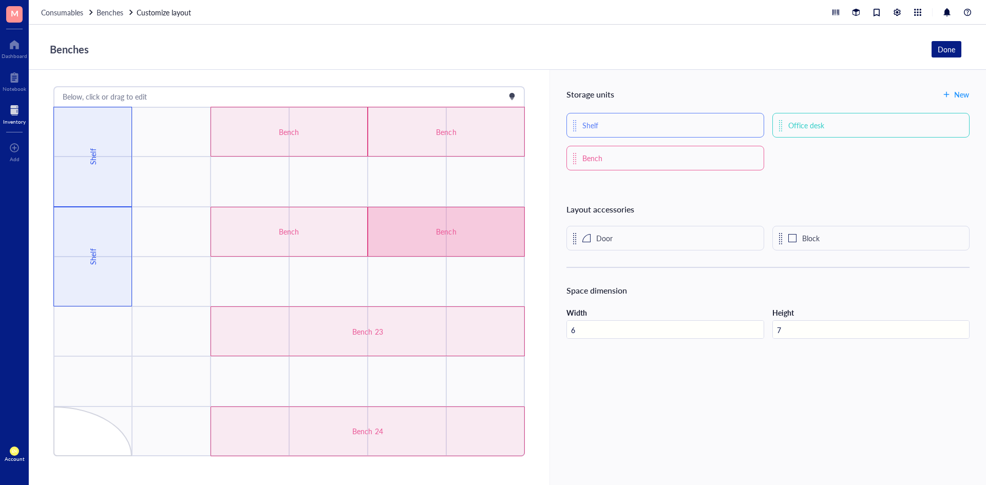
click at [339, 227] on div "Bench" at bounding box center [289, 232] width 157 height 50
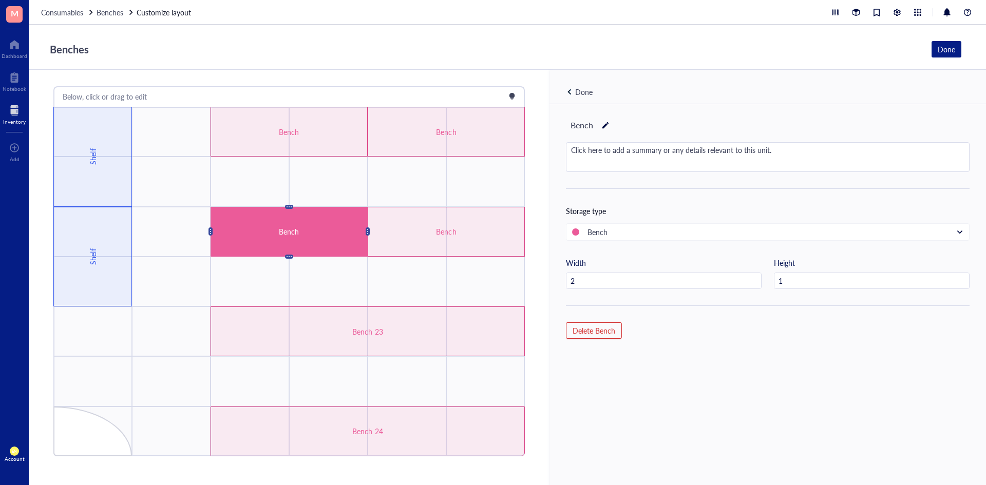
click at [339, 227] on div "Bench" at bounding box center [289, 232] width 157 height 50
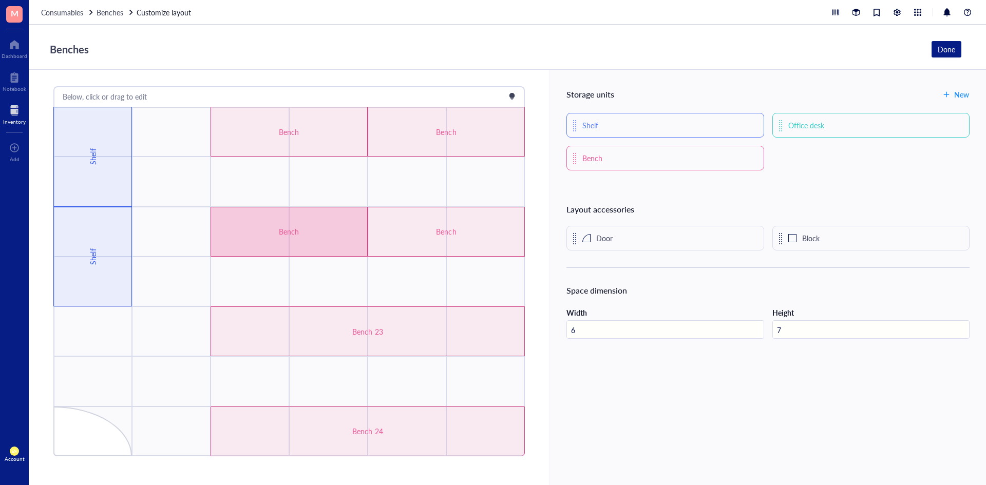
click at [361, 230] on div "Bench" at bounding box center [289, 232] width 157 height 50
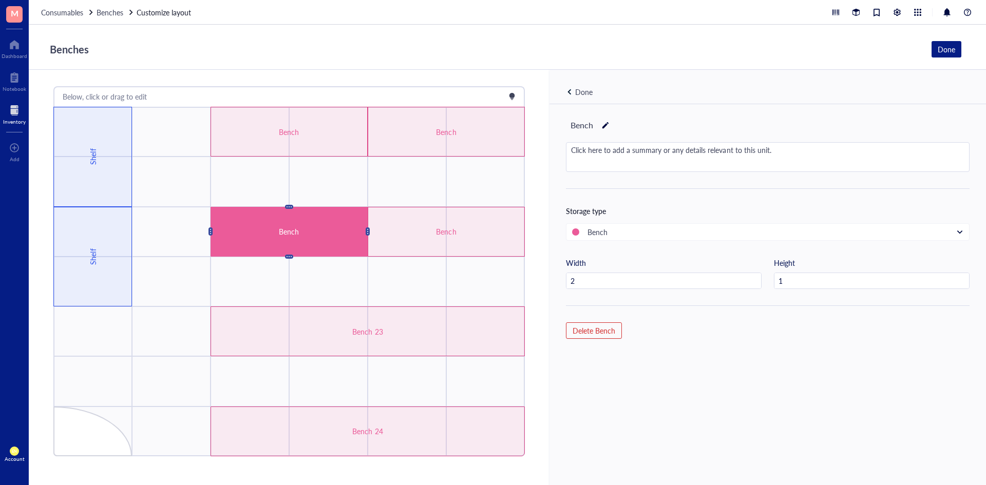
click at [621, 365] on div "Bench Click here to add a summary or any details relevant to this unit. Storage…" at bounding box center [768, 312] width 437 height 416
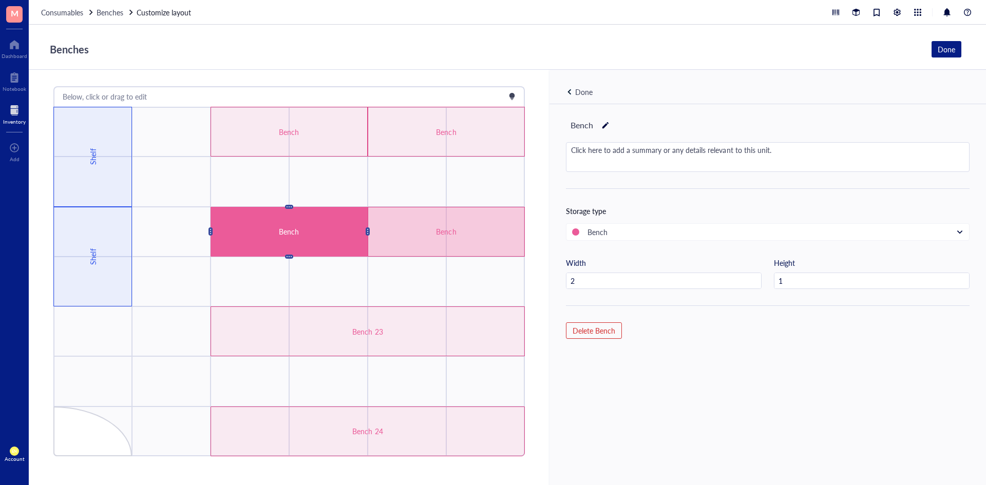
click at [445, 241] on div "Bench" at bounding box center [446, 232] width 157 height 50
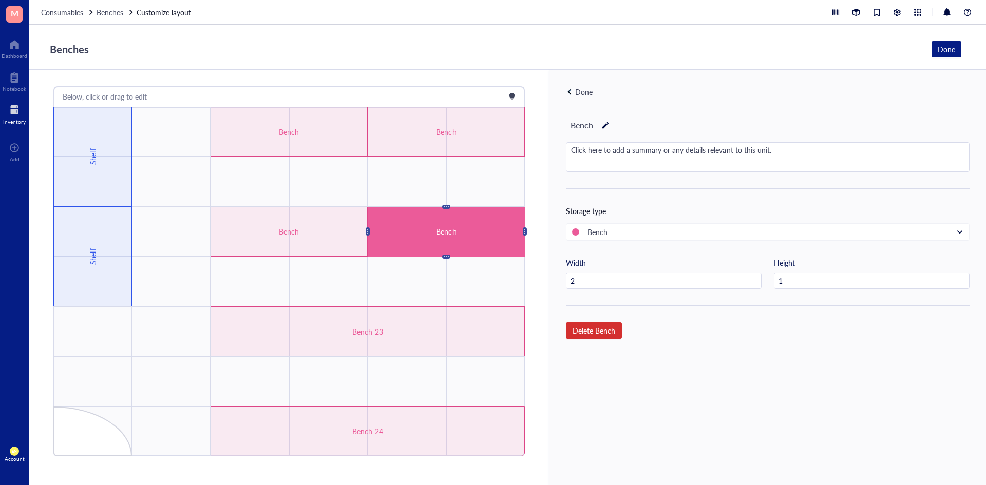
click at [600, 337] on button "[PERSON_NAME]" at bounding box center [594, 331] width 56 height 16
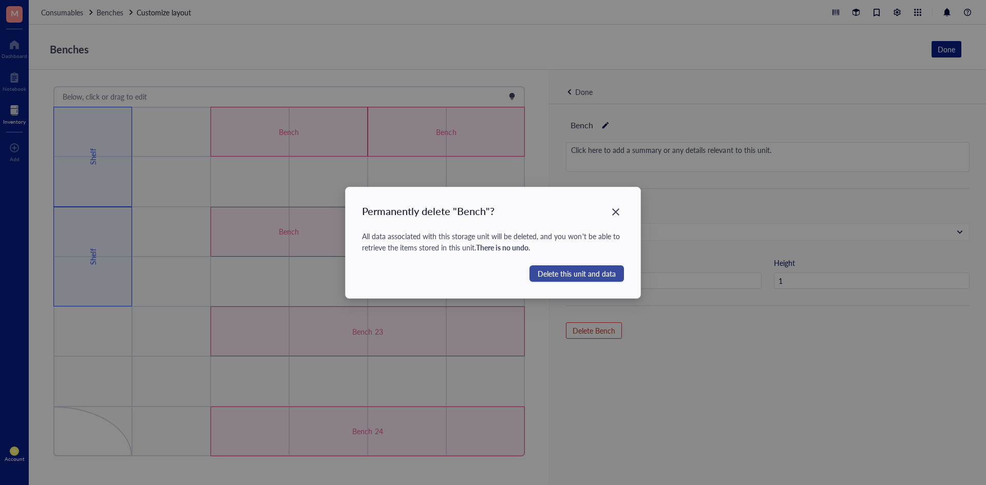
click at [578, 278] on span "Delete this unit and data" at bounding box center [577, 273] width 78 height 11
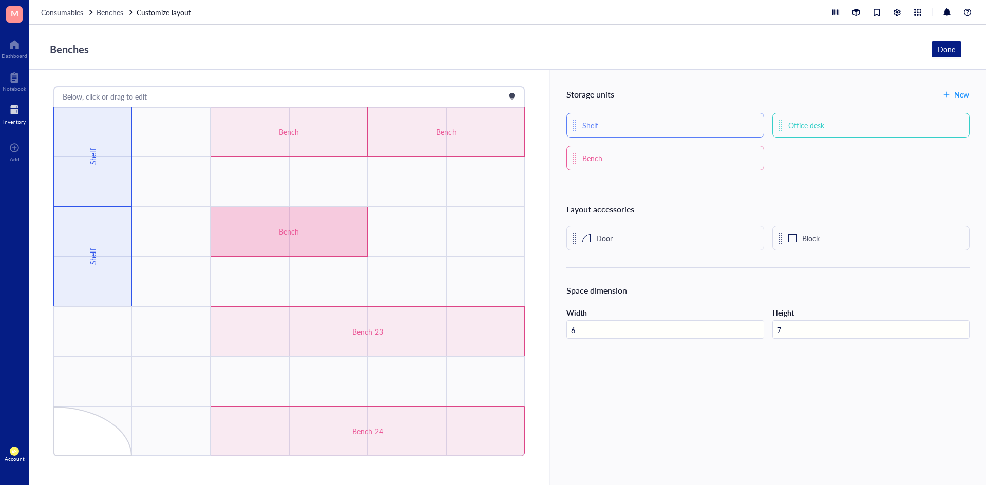
click at [314, 231] on div "Bench" at bounding box center [289, 231] width 94 height 11
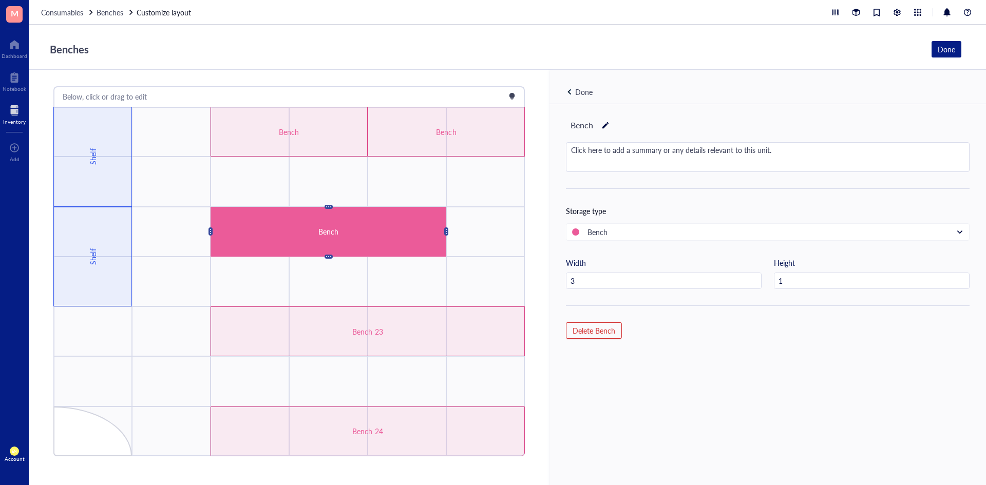
type input "4"
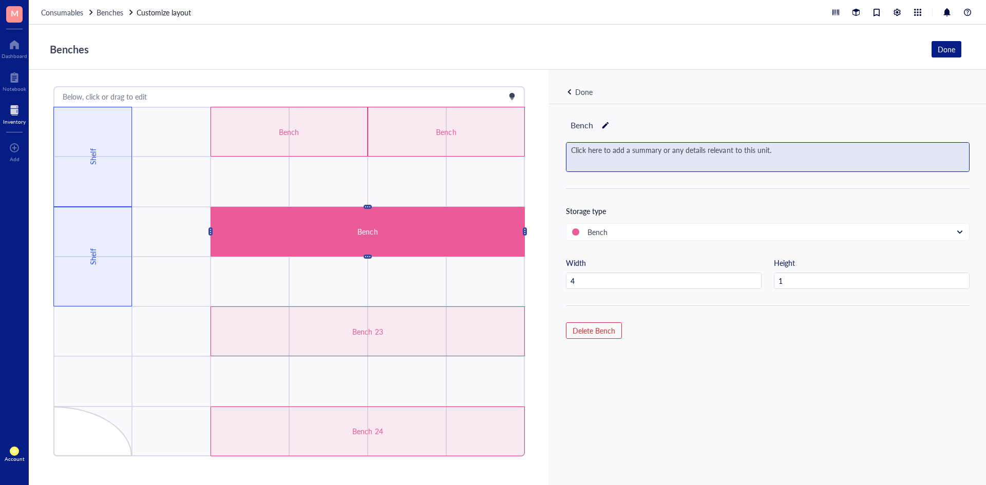
drag, startPoint x: 384, startPoint y: 233, endPoint x: 634, endPoint y: 143, distance: 265.4
click at [634, 143] on div "Click here to add a summary or any details relevant to this unit." at bounding box center [768, 157] width 403 height 29
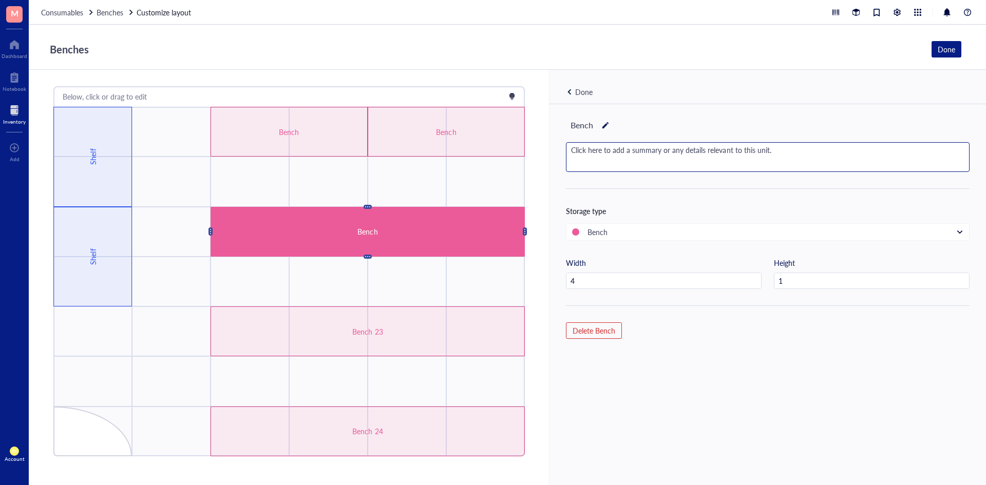
click at [601, 121] on div "Bench" at bounding box center [768, 125] width 404 height 17
click at [603, 127] on div at bounding box center [605, 125] width 7 height 14
type input "B"
type input "Bench 22"
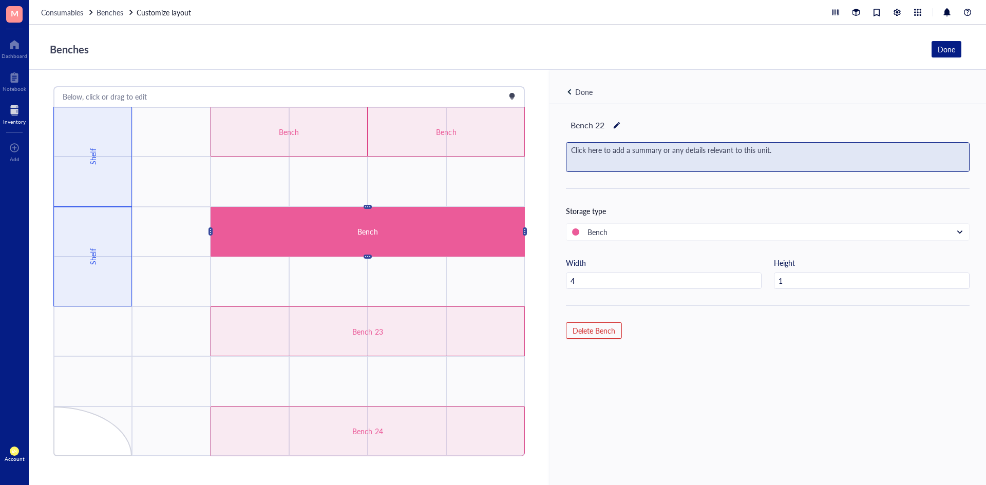
click at [659, 144] on div "Click here to add a summary or any details relevant to this unit." at bounding box center [768, 157] width 403 height 29
type textarea "Undergrads, 3D printer"
click at [959, 45] on button "Done" at bounding box center [947, 49] width 30 height 16
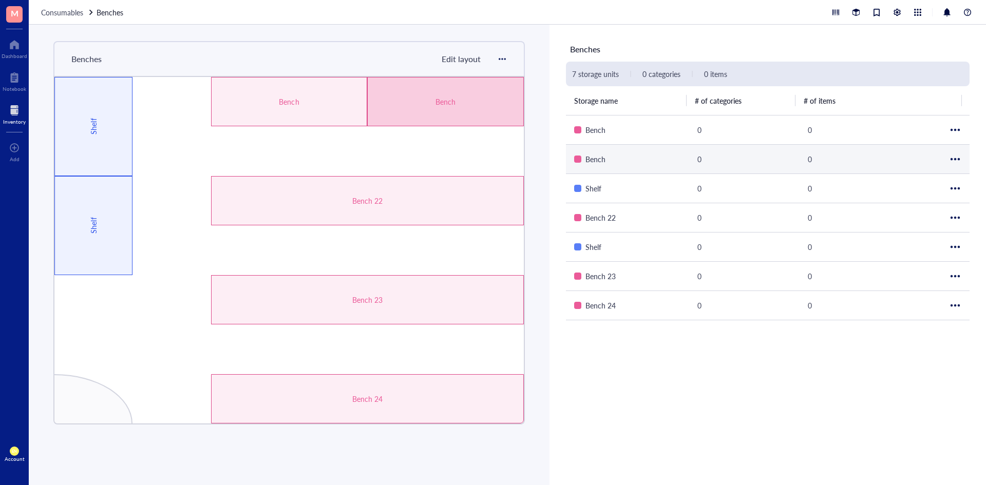
click at [490, 108] on div "Bench" at bounding box center [445, 101] width 157 height 49
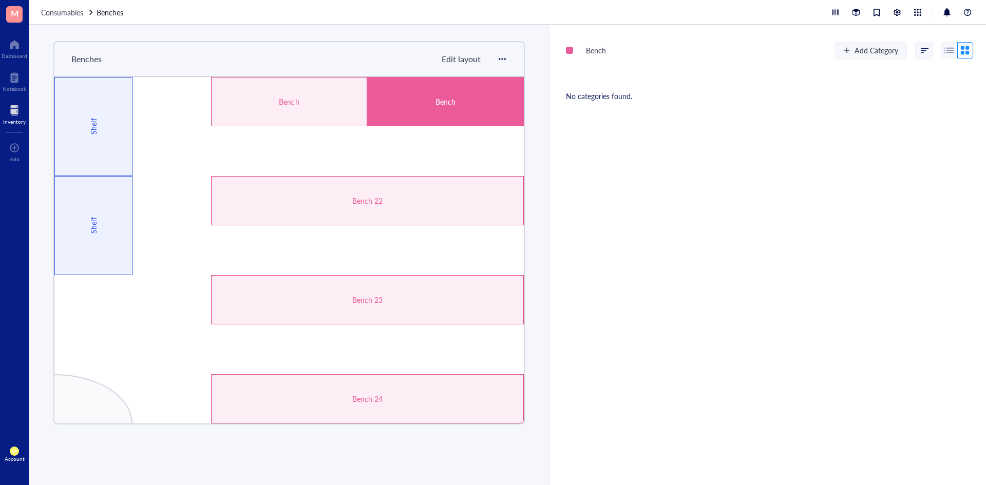
click at [445, 58] on span "Edit layout" at bounding box center [461, 59] width 39 height 12
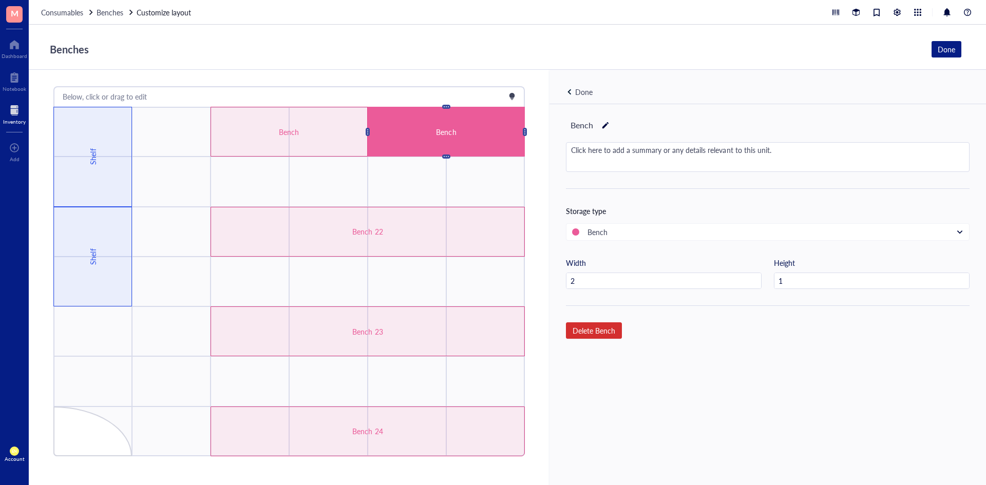
click at [576, 330] on span "[PERSON_NAME]" at bounding box center [594, 330] width 43 height 9
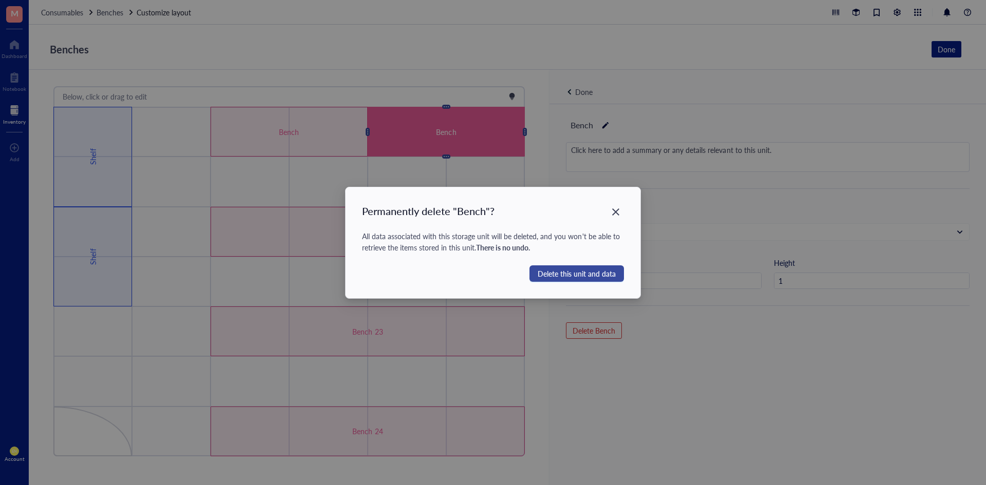
click at [571, 273] on span "Delete this unit and data" at bounding box center [577, 273] width 78 height 11
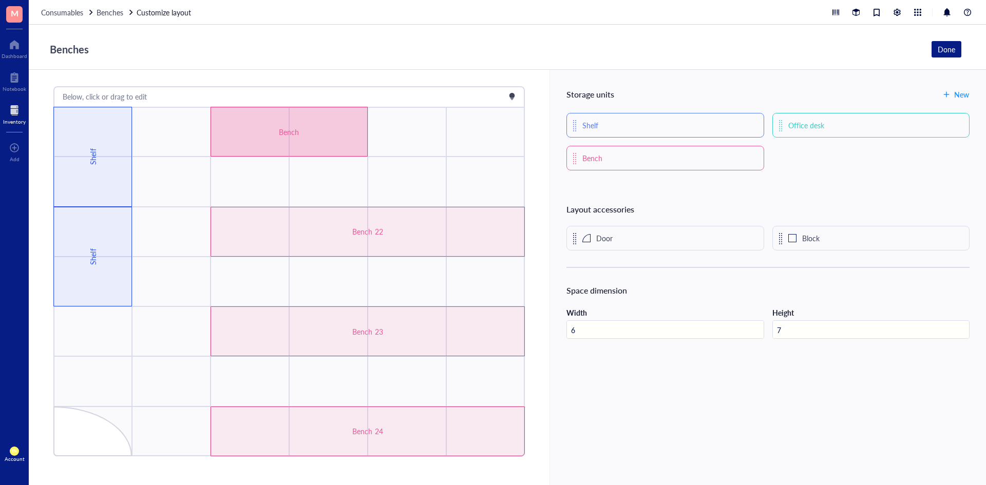
click at [320, 123] on div "Bench" at bounding box center [289, 132] width 157 height 50
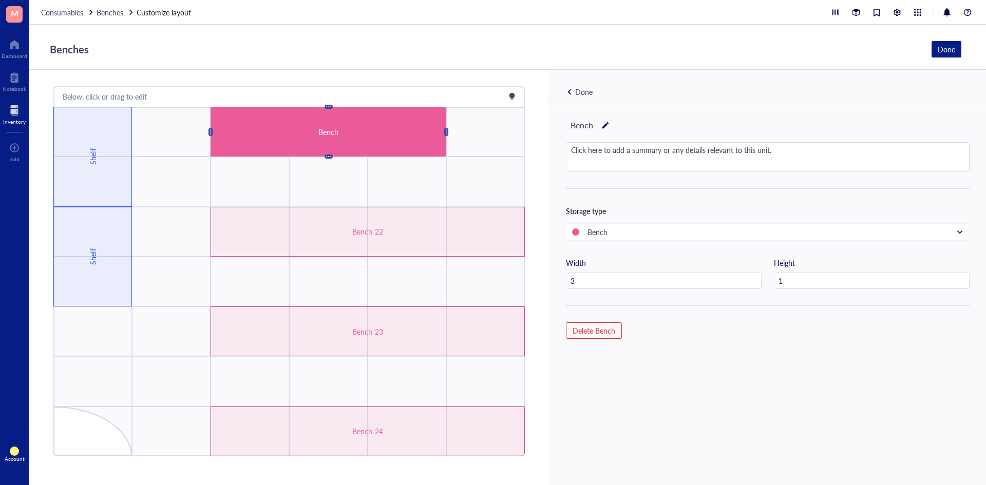
type input "4"
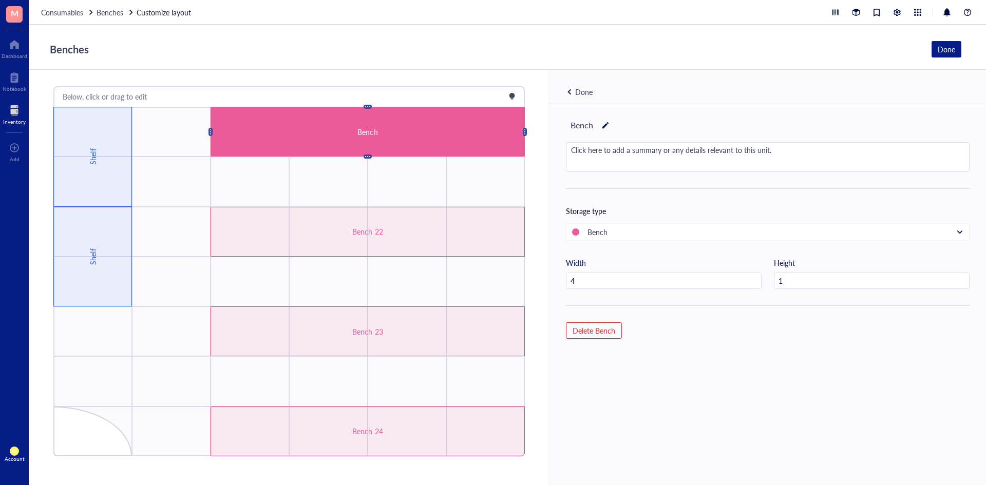
click at [611, 123] on div "Bench" at bounding box center [768, 125] width 404 height 17
click at [607, 123] on div at bounding box center [605, 125] width 7 height 14
type input "Bench 21"
click at [671, 140] on div "Bench 21 Click here to add a summary or any details relevant to this unit. Stor…" at bounding box center [768, 312] width 437 height 416
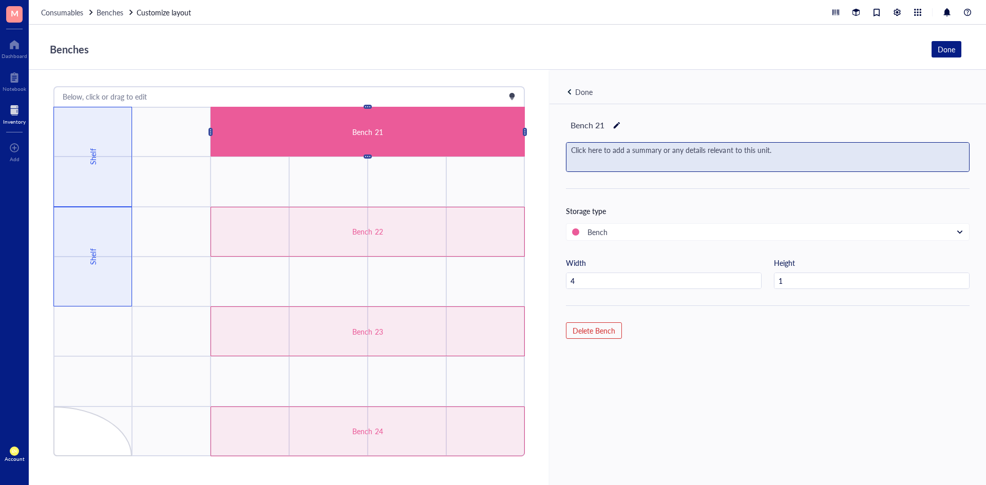
click at [669, 147] on div "Click here to add a summary or any details relevant to this unit." at bounding box center [768, 157] width 403 height 29
type textarea "M"
type textarea "[PERSON_NAME] and [PERSON_NAME]"
click at [946, 46] on div "Done" at bounding box center [946, 49] width 17 height 11
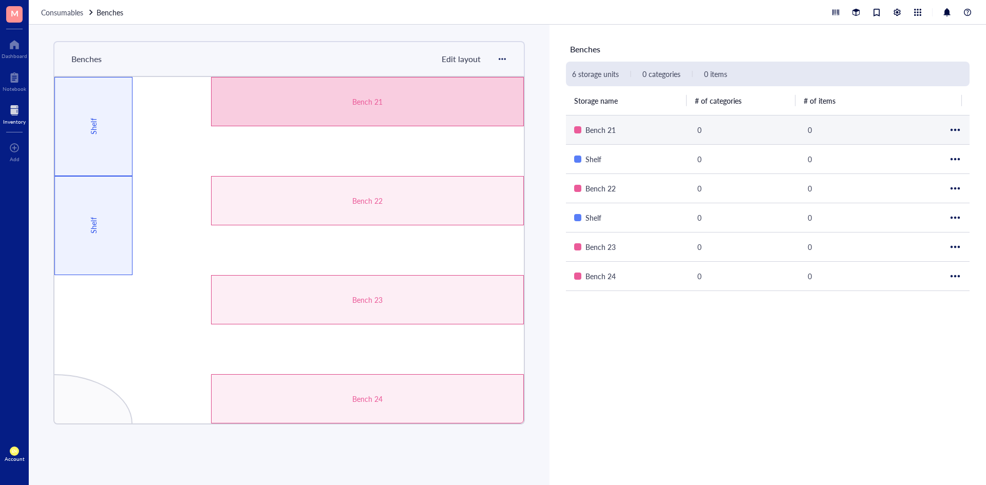
click at [397, 98] on div "Bench 21" at bounding box center [367, 101] width 187 height 11
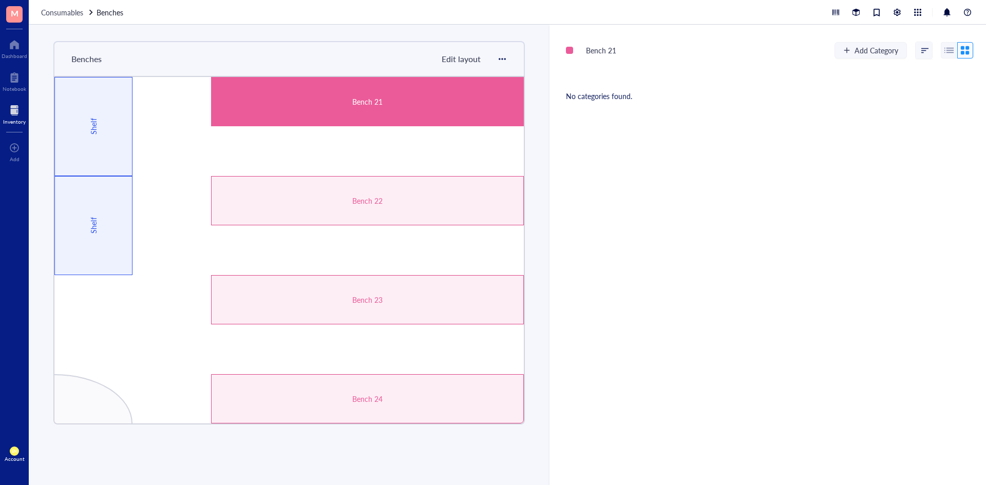
click at [487, 113] on div "Bench 21" at bounding box center [367, 101] width 313 height 49
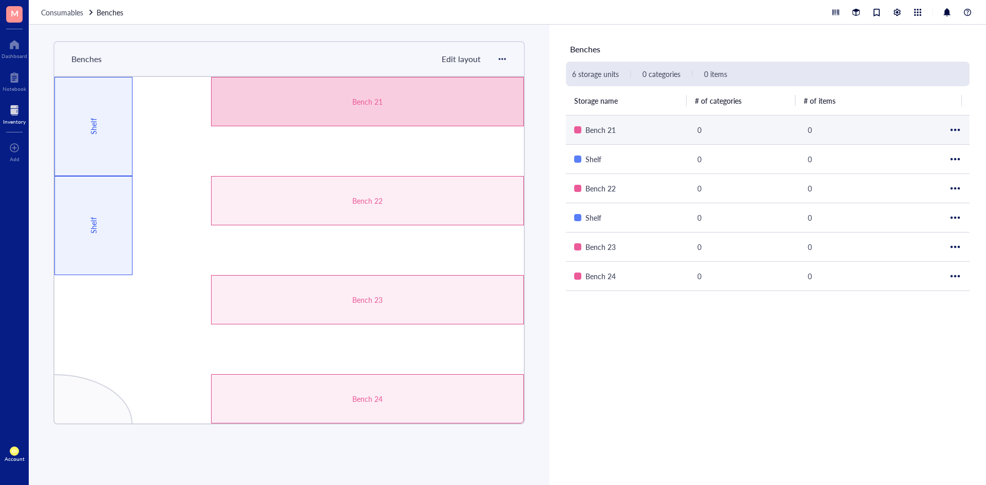
click at [382, 94] on div "Bench 21" at bounding box center [367, 101] width 313 height 49
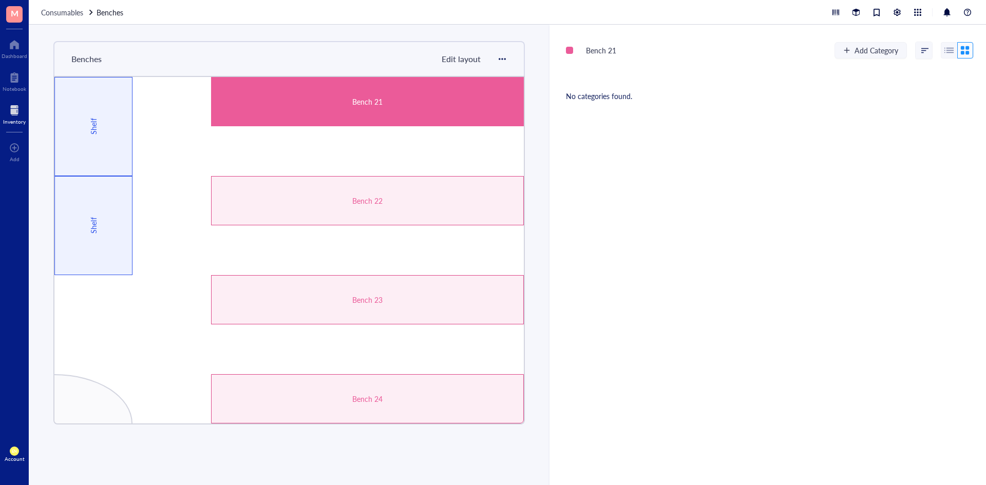
click at [384, 92] on div "Bench 21" at bounding box center [367, 101] width 313 height 49
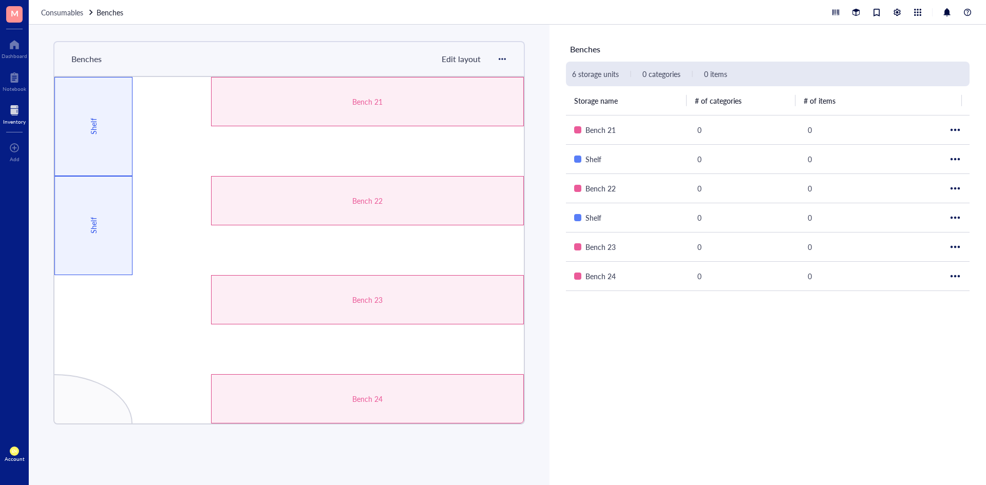
click at [448, 58] on span "Edit layout" at bounding box center [461, 59] width 39 height 12
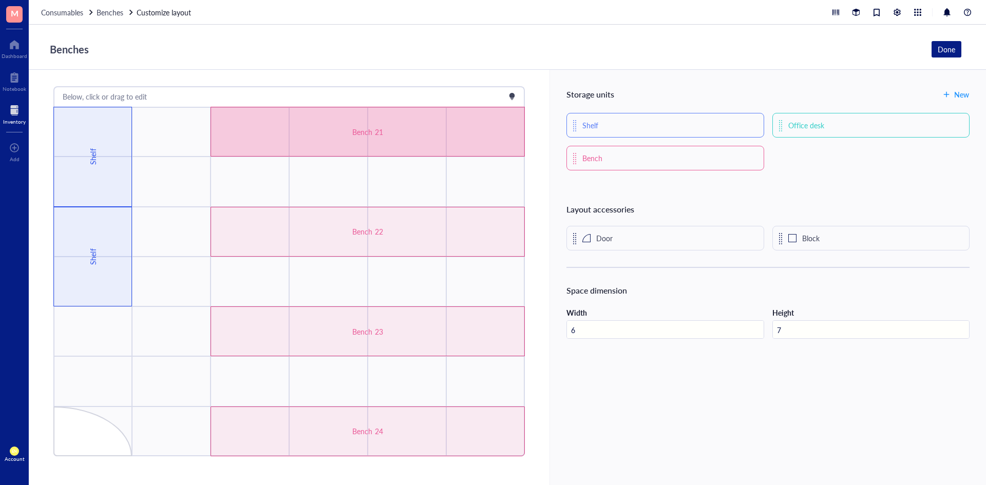
click at [419, 118] on div "Bench 21" at bounding box center [368, 132] width 314 height 50
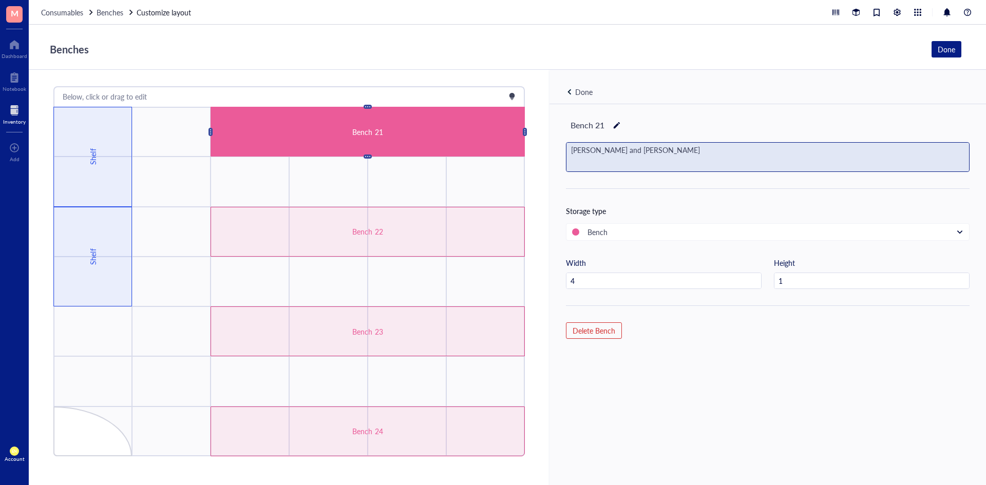
click at [656, 149] on div "[PERSON_NAME] and [PERSON_NAME]" at bounding box center [768, 157] width 403 height 29
type textarea "[PERSON_NAME] and [PERSON_NAME], zebrafish, Eppendorf Robot"
click at [934, 45] on button "Done" at bounding box center [947, 49] width 30 height 16
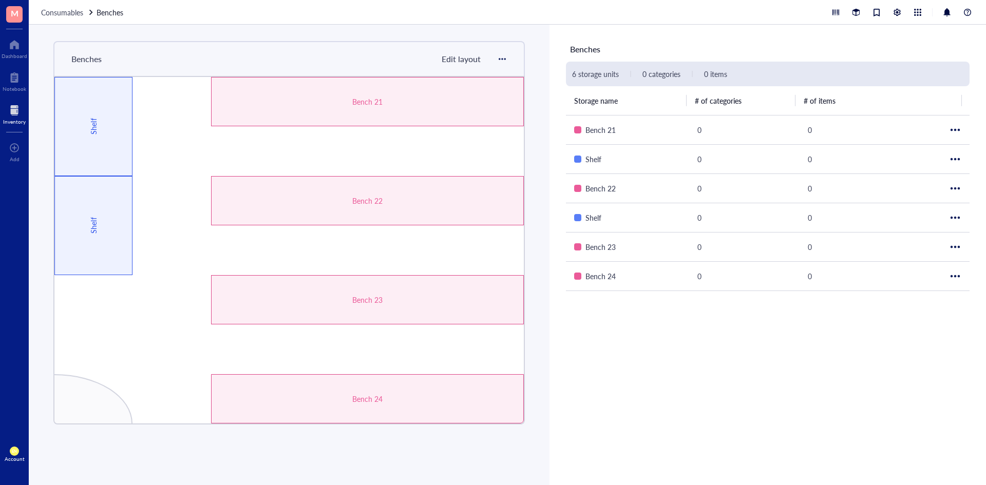
click at [451, 59] on span "Edit layout" at bounding box center [461, 59] width 39 height 12
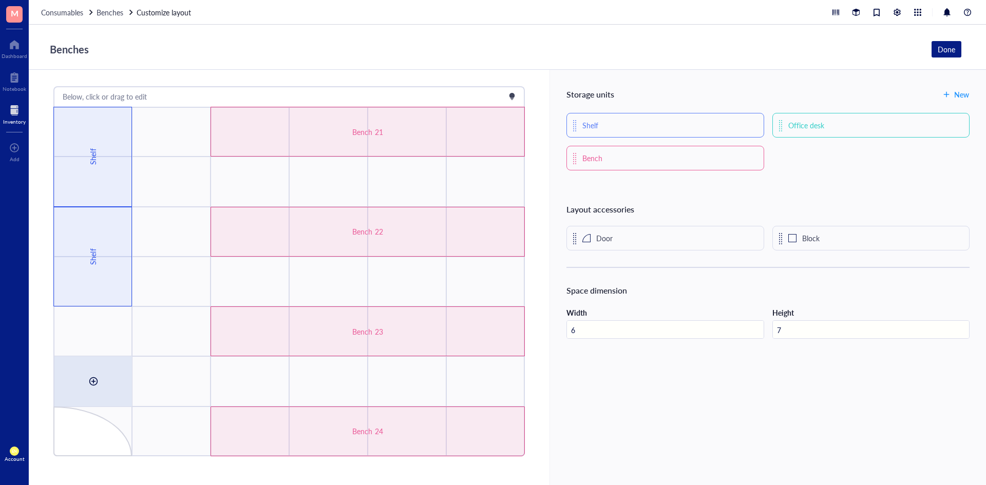
click at [85, 380] on div at bounding box center [93, 382] width 78 height 50
click at [90, 417] on span "Shelf" at bounding box center [82, 418] width 16 height 10
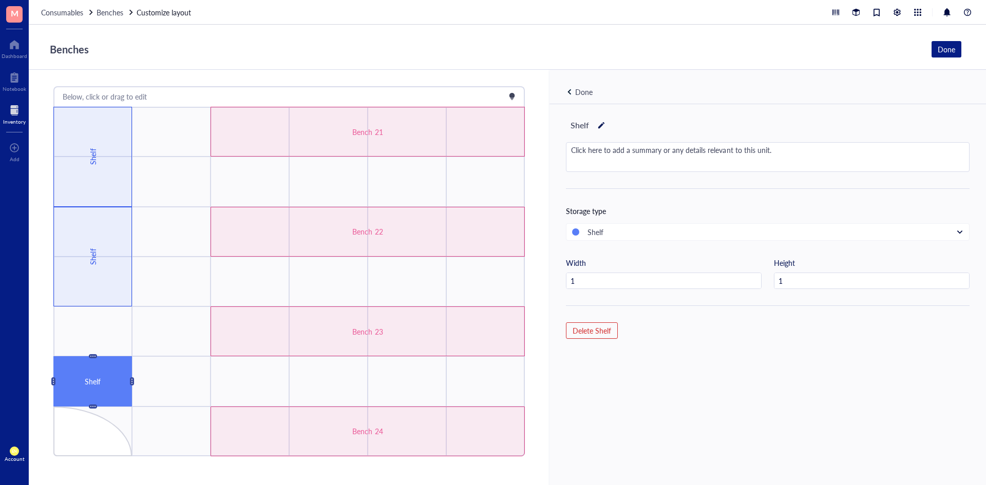
click at [596, 126] on div "Shelf" at bounding box center [768, 125] width 404 height 17
click at [600, 124] on div at bounding box center [601, 125] width 7 height 14
type input "Sink"
click at [946, 47] on div "Done" at bounding box center [946, 49] width 17 height 11
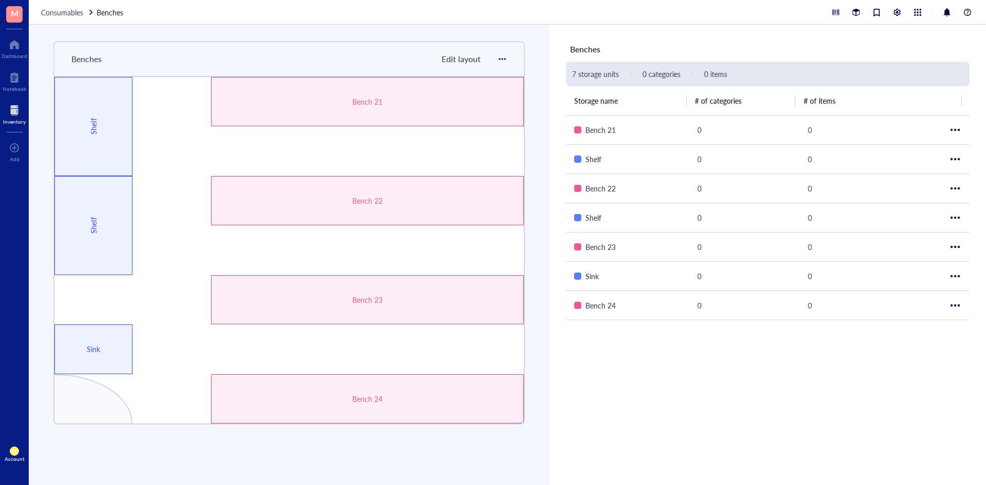
click at [87, 418] on div at bounding box center [93, 399] width 78 height 49
click at [474, 47] on div "Benches Edit layout" at bounding box center [289, 58] width 472 height 35
click at [462, 60] on span "Edit layout" at bounding box center [461, 59] width 39 height 12
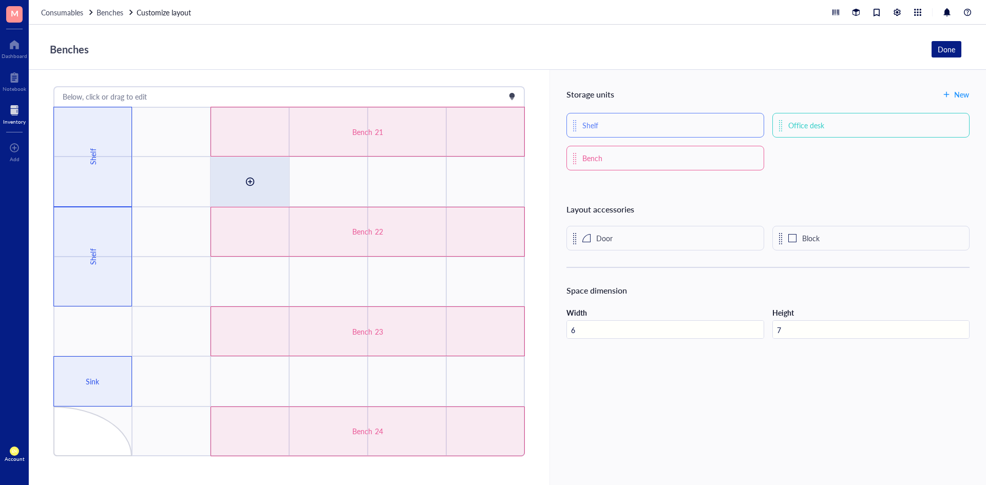
click at [254, 177] on div at bounding box center [250, 182] width 16 height 16
click at [457, 50] on div "Benches Done" at bounding box center [503, 50] width 917 height 20
click at [718, 334] on input "6" at bounding box center [665, 330] width 196 height 18
click at [799, 329] on input "7" at bounding box center [871, 330] width 196 height 18
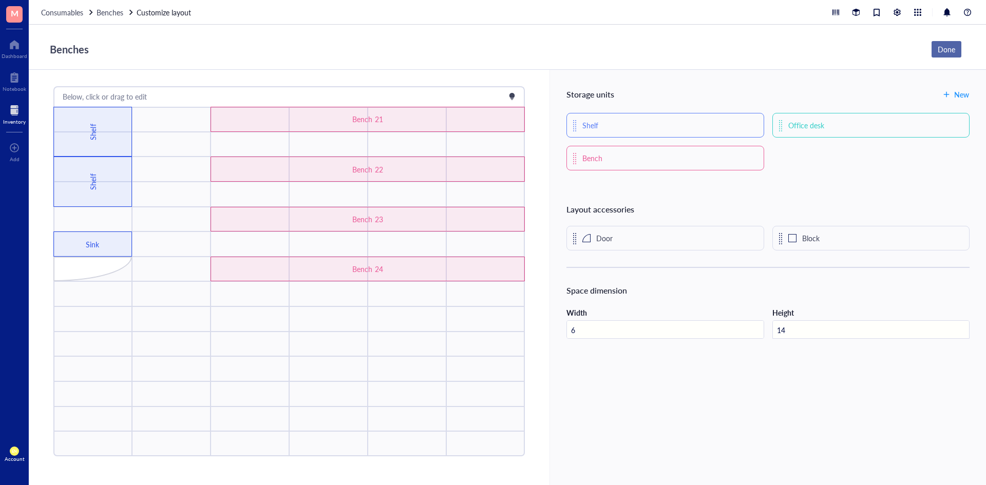
type input "14"
click at [942, 49] on div "Done" at bounding box center [946, 49] width 17 height 11
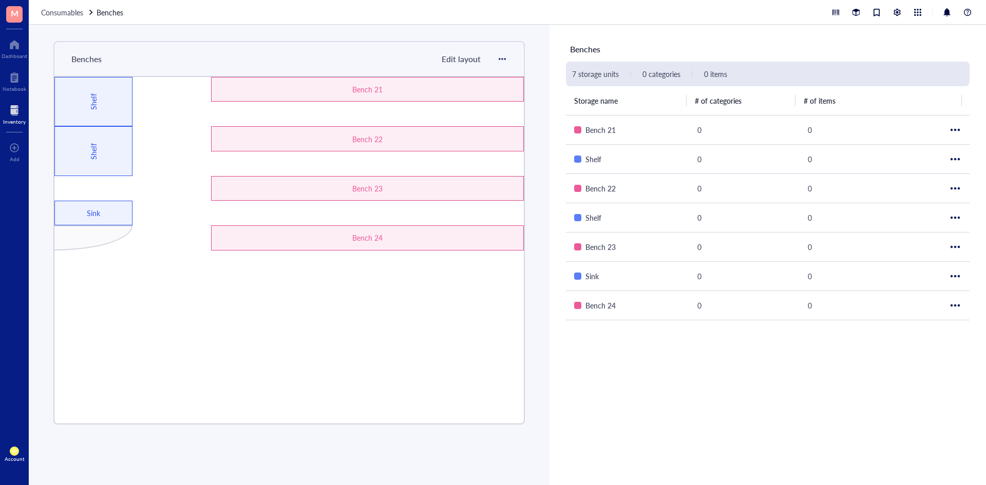
click at [462, 54] on span "Edit layout" at bounding box center [461, 59] width 39 height 12
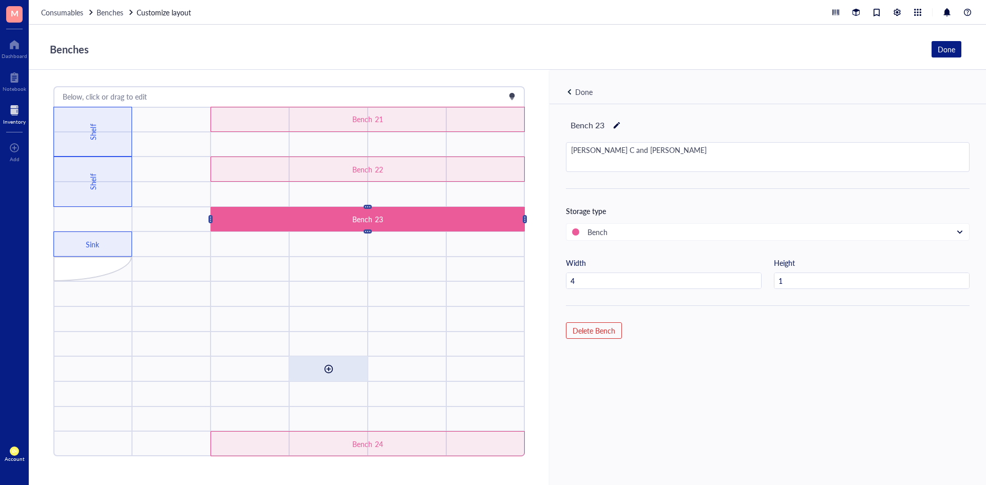
drag, startPoint x: 386, startPoint y: 216, endPoint x: 367, endPoint y: 364, distance: 149.1
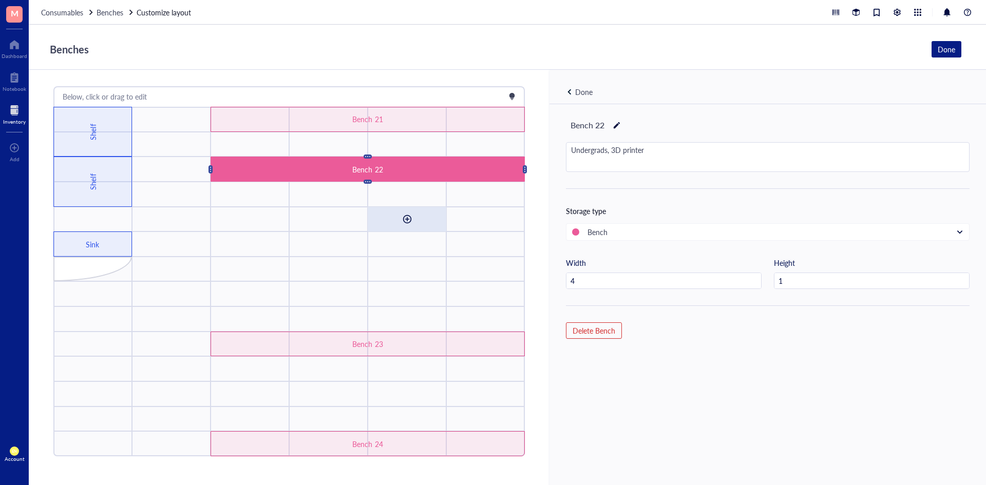
drag, startPoint x: 383, startPoint y: 162, endPoint x: 378, endPoint y: 220, distance: 58.8
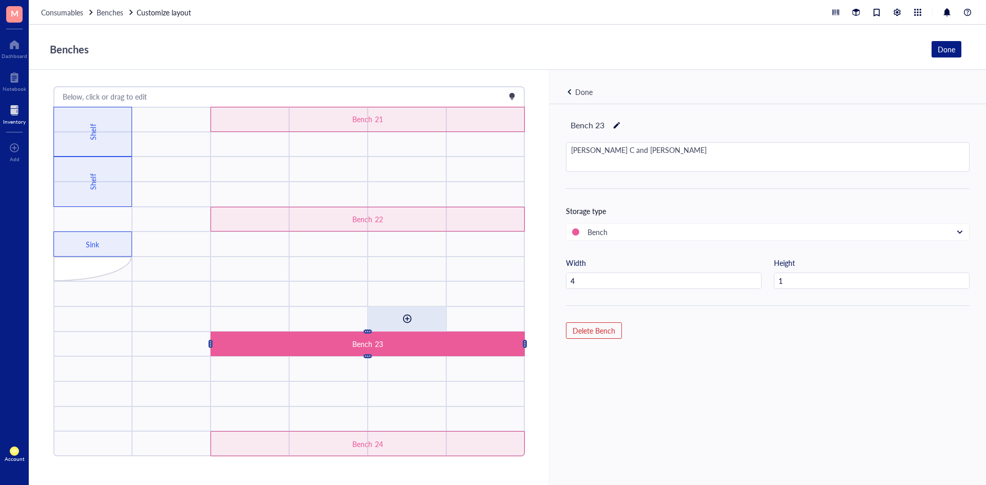
drag, startPoint x: 383, startPoint y: 340, endPoint x: 387, endPoint y: 314, distance: 25.9
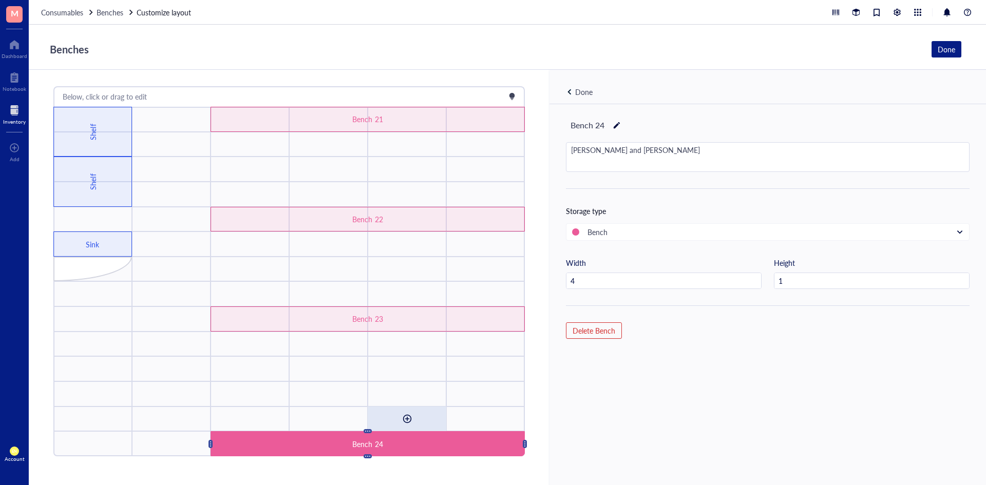
drag, startPoint x: 390, startPoint y: 443, endPoint x: 394, endPoint y: 412, distance: 31.0
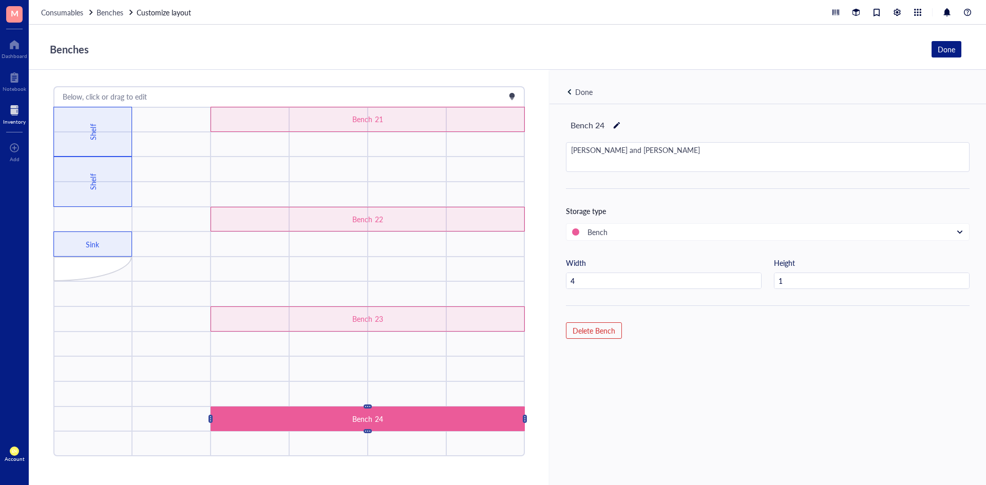
click at [698, 378] on div "Bench 24 [PERSON_NAME] and [PERSON_NAME] Storage type Bench Width 4 Height 1 De…" at bounding box center [768, 312] width 437 height 416
click at [746, 390] on div "Bench 24 [PERSON_NAME] and [PERSON_NAME] Storage type Bench Width 4 Height 1 De…" at bounding box center [768, 312] width 437 height 416
click at [88, 143] on div "Shelf" at bounding box center [92, 131] width 11 height 93
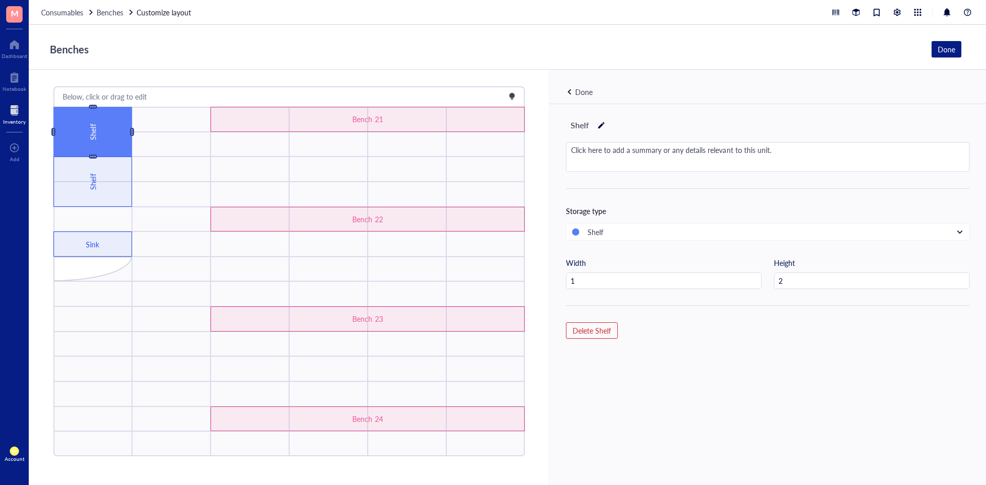
click at [764, 241] on div "Shelf" at bounding box center [768, 240] width 404 height 34
click at [713, 316] on div "Shelf Click here to add a summary or any details relevant to this unit. Storage…" at bounding box center [768, 312] width 437 height 416
click at [623, 51] on div "Benches Done" at bounding box center [503, 50] width 917 height 20
click at [947, 51] on div "Done" at bounding box center [946, 49] width 17 height 11
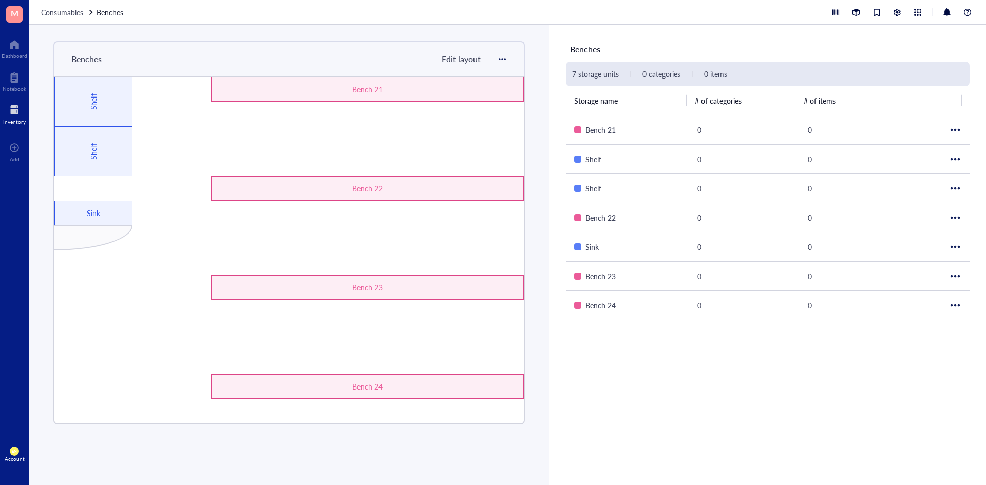
click at [452, 55] on span "Edit layout" at bounding box center [461, 59] width 39 height 12
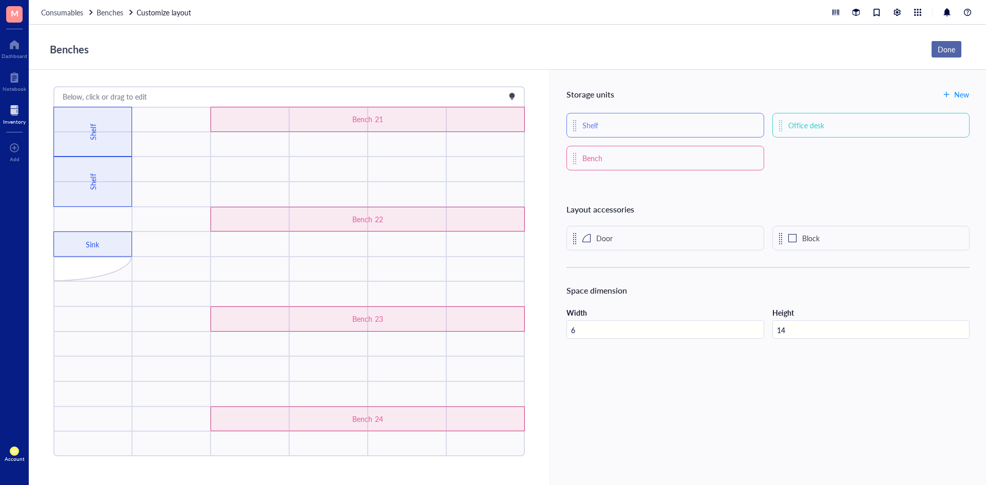
click at [946, 53] on div "Done" at bounding box center [946, 49] width 17 height 11
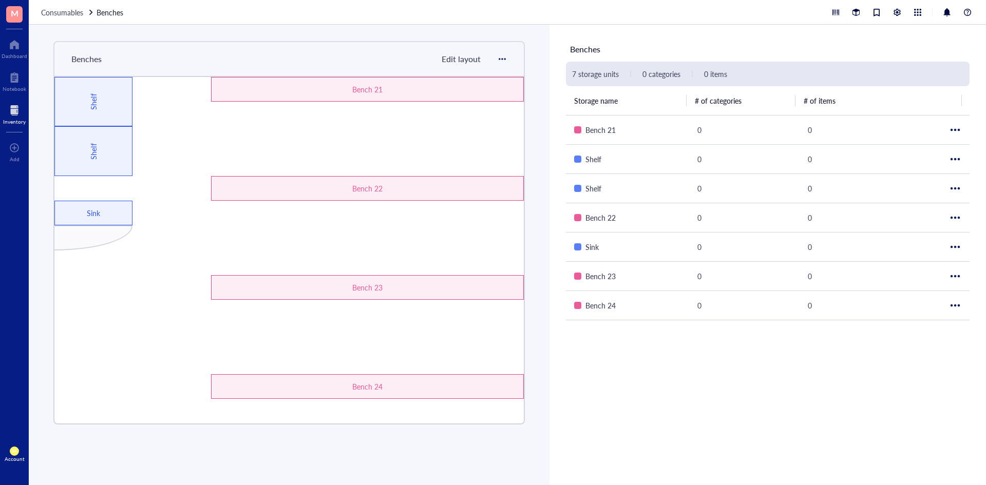
click at [43, 15] on span "Consumables" at bounding box center [62, 12] width 42 height 10
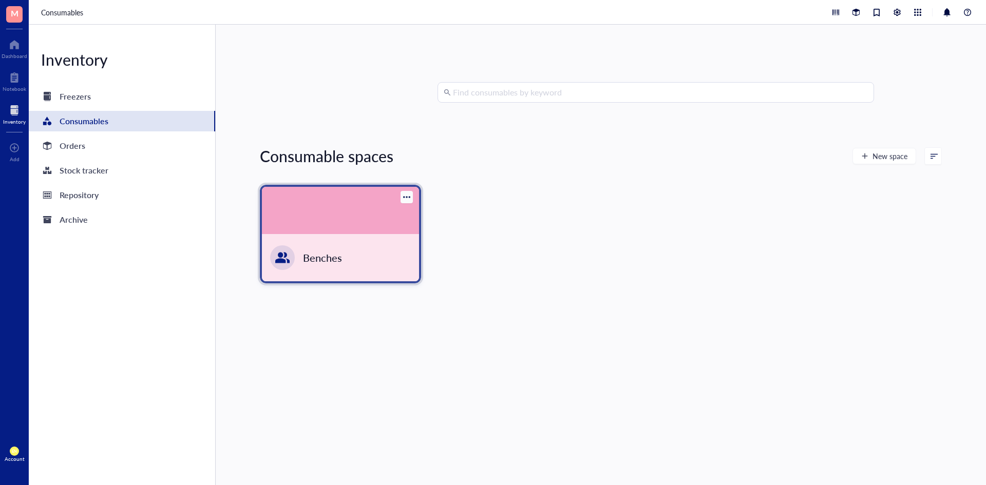
click at [399, 197] on div at bounding box center [340, 210] width 157 height 47
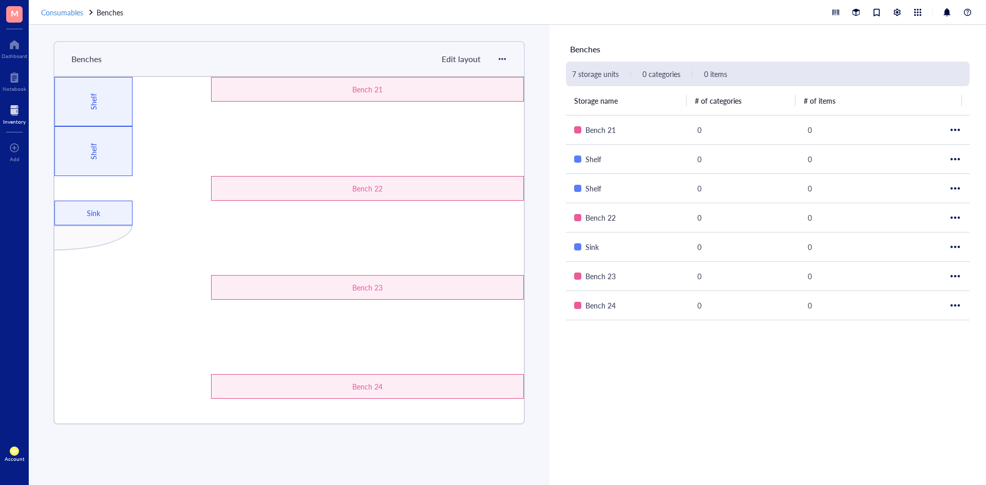
click at [72, 14] on span "Consumables" at bounding box center [62, 12] width 42 height 10
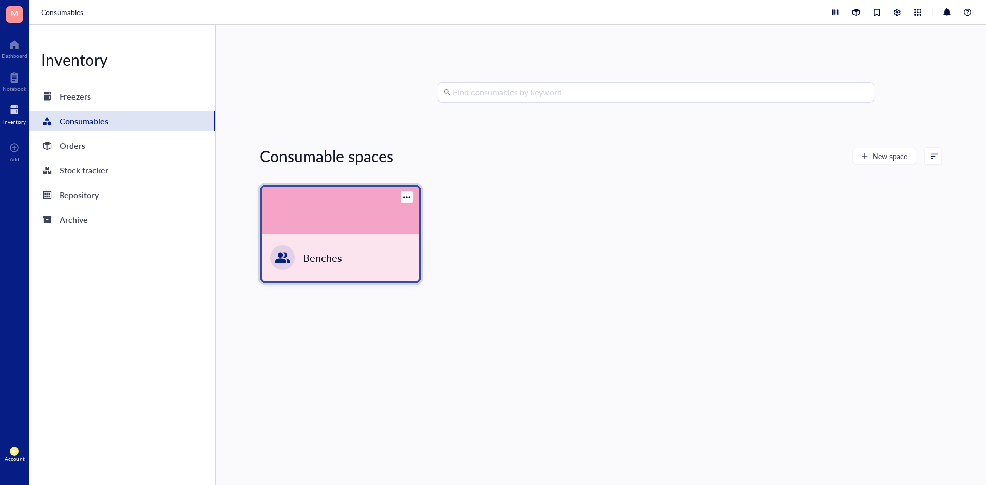
click at [406, 193] on div at bounding box center [407, 197] width 12 height 12
click at [418, 211] on div "Settings" at bounding box center [419, 214] width 25 height 9
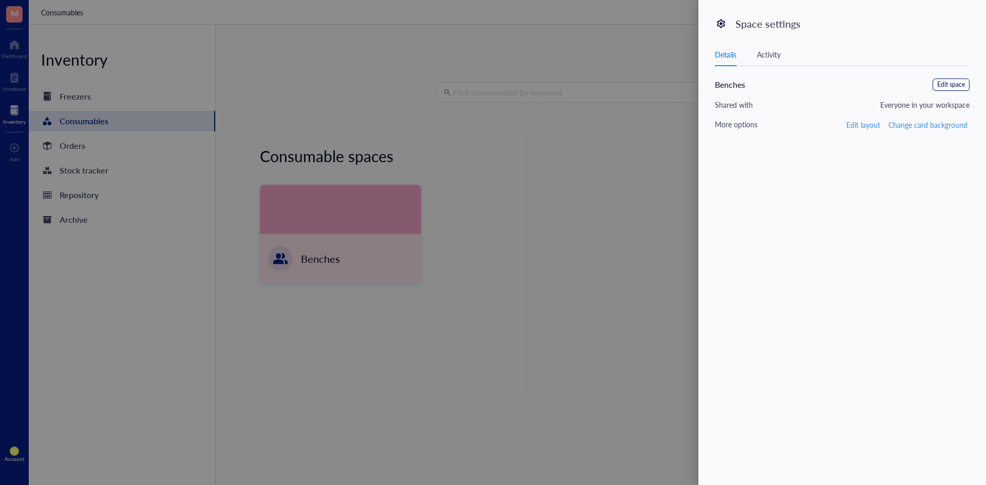
click at [940, 86] on span "Edit space" at bounding box center [952, 85] width 28 height 10
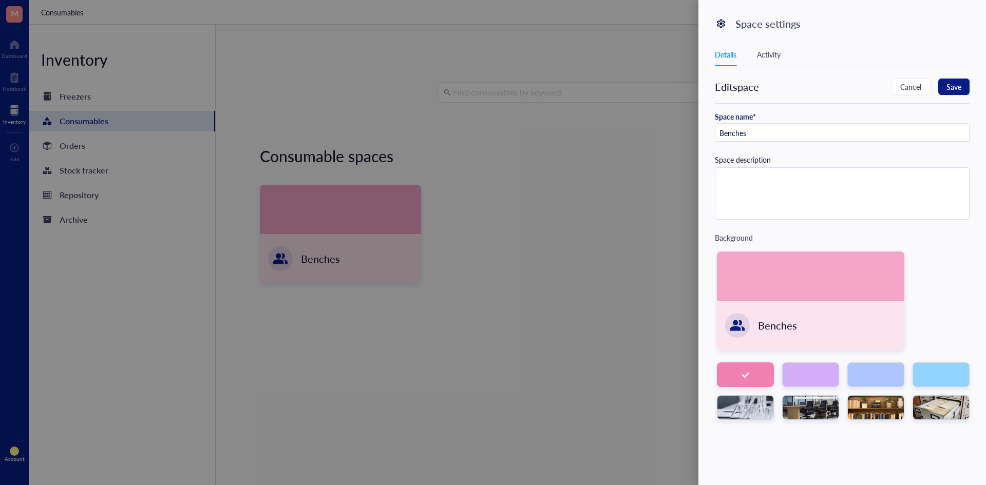
click at [787, 130] on input "Benches" at bounding box center [843, 133] width 254 height 18
type input "B"
type input "Main Lab"
click at [961, 80] on button "Save" at bounding box center [954, 87] width 31 height 16
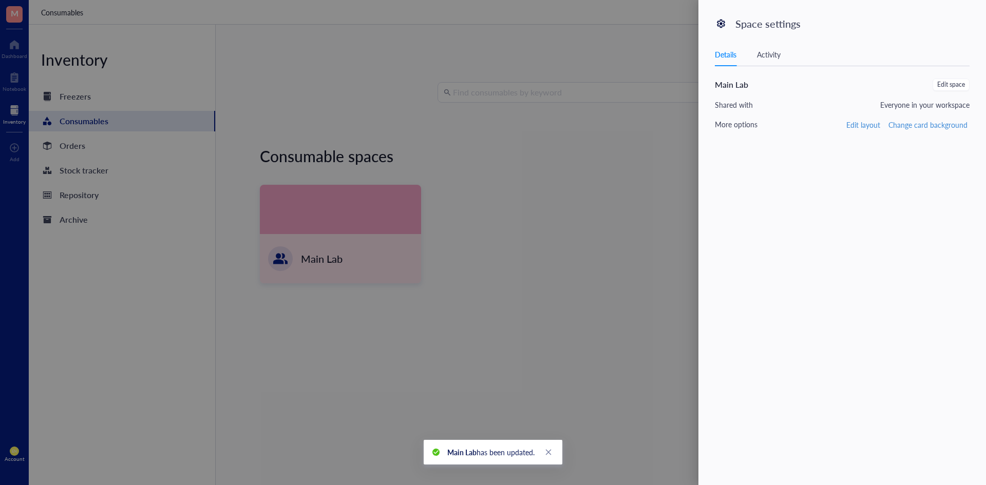
click at [648, 186] on div at bounding box center [493, 242] width 986 height 485
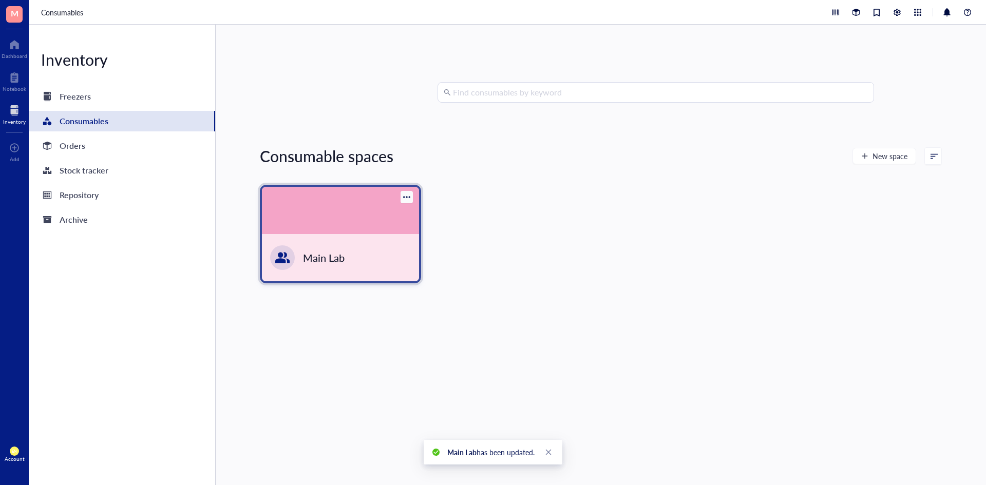
click at [352, 207] on div at bounding box center [340, 210] width 157 height 47
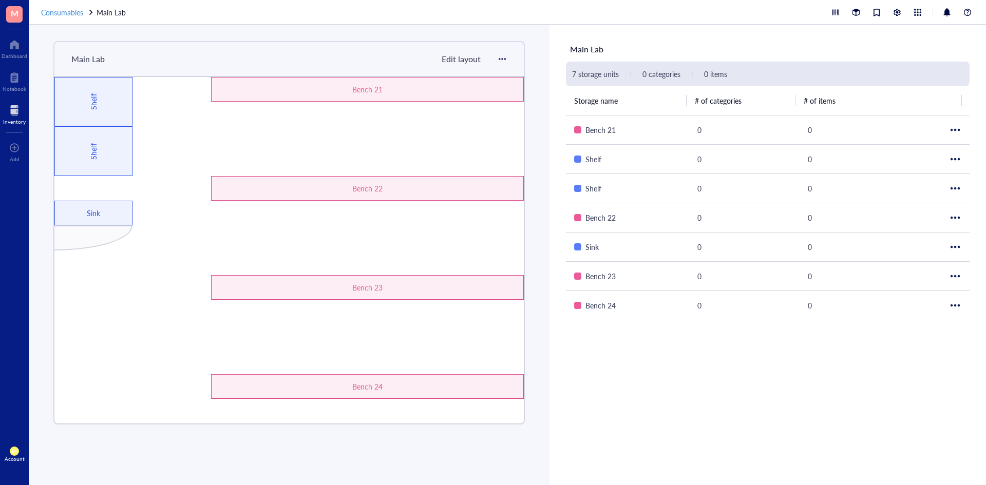
click at [63, 10] on span "Consumables" at bounding box center [62, 12] width 42 height 10
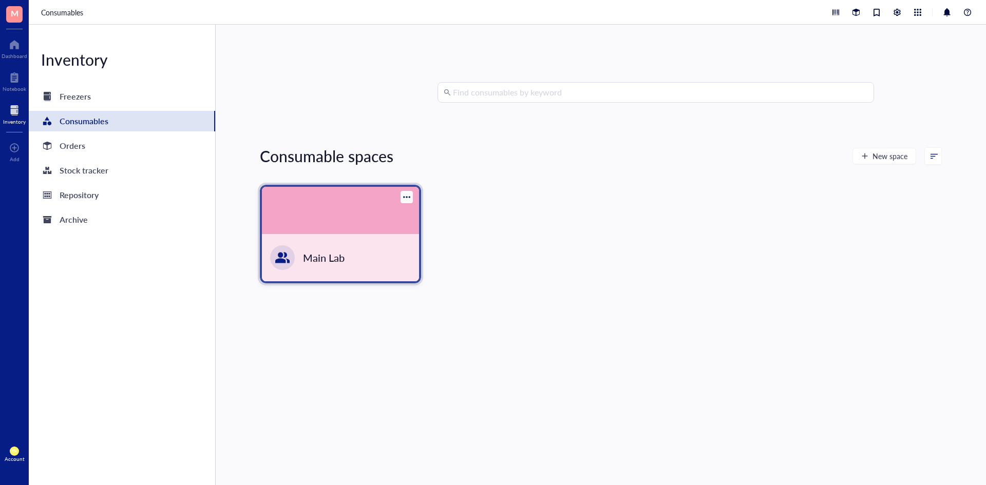
click at [332, 229] on div at bounding box center [340, 210] width 157 height 47
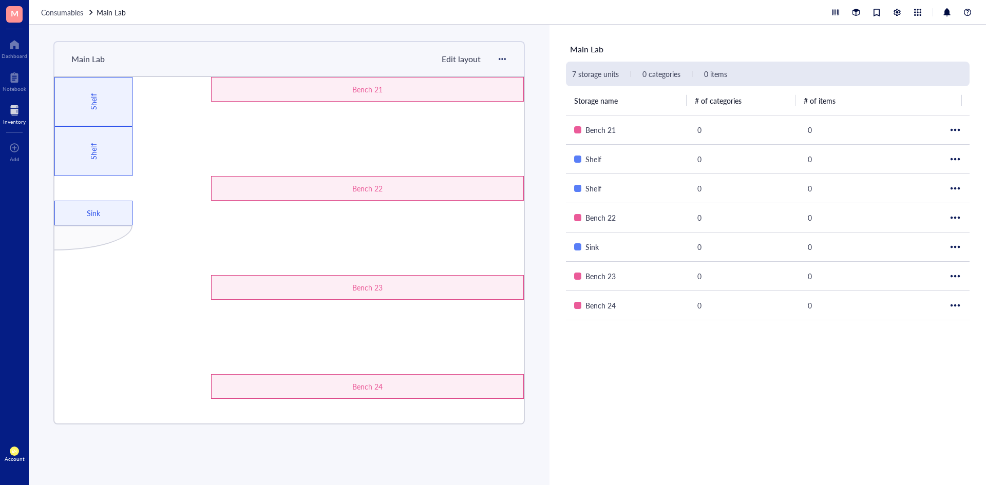
click at [293, 112] on div at bounding box center [328, 114] width 78 height 25
